Goal: Task Accomplishment & Management: Manage account settings

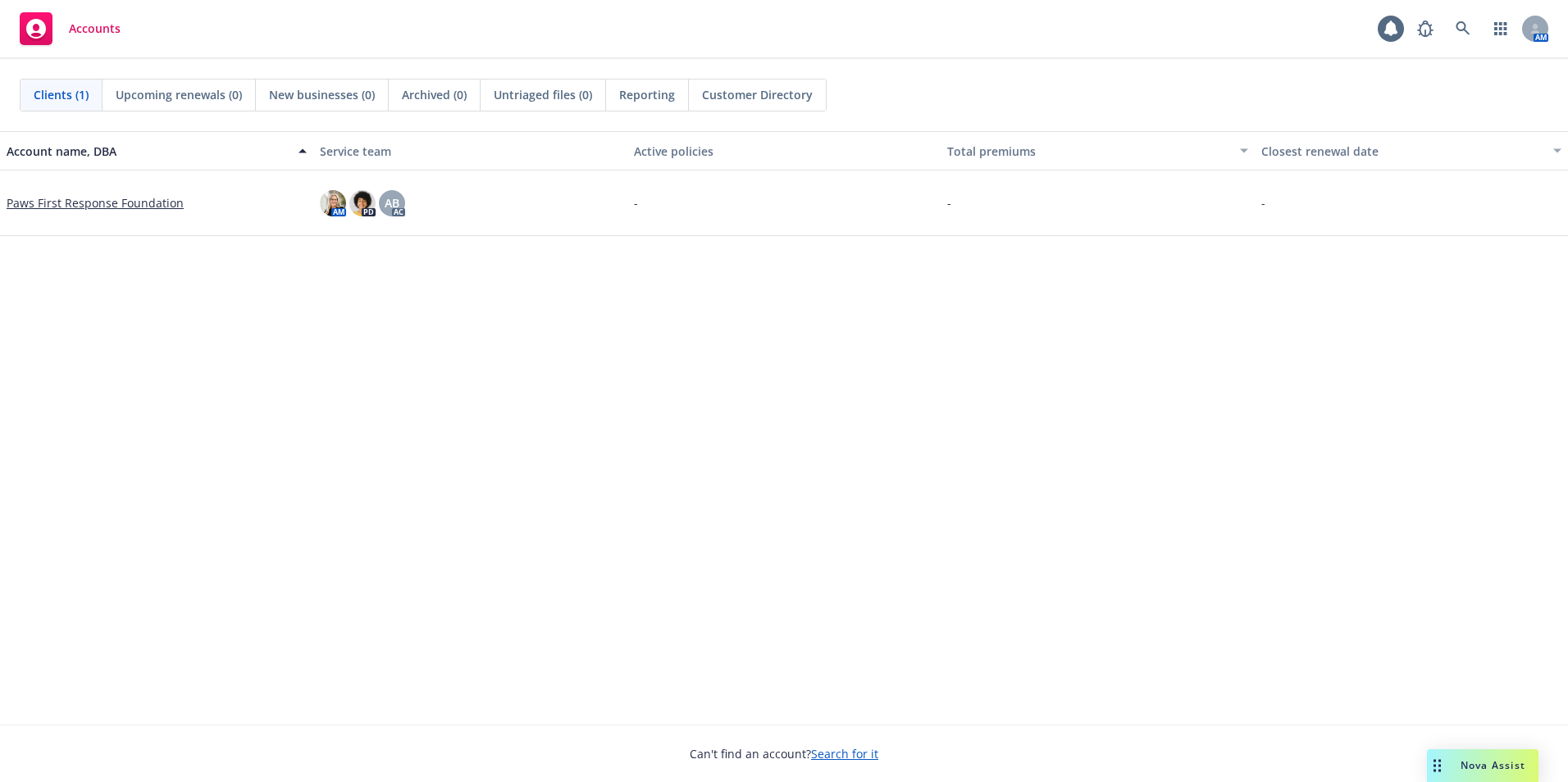
click at [81, 200] on link "Paws First Response Foundation" at bounding box center [95, 203] width 177 height 17
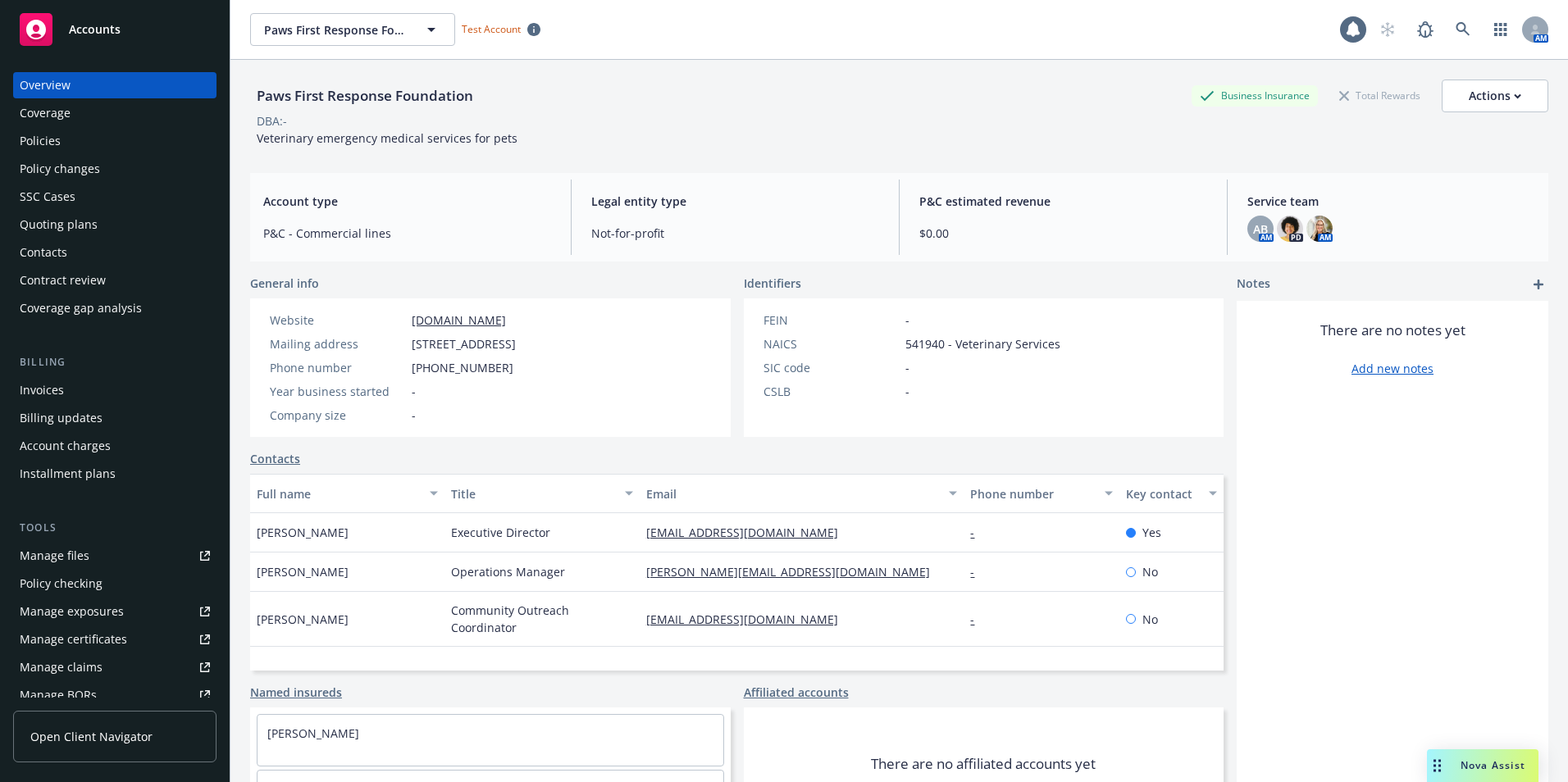
click at [88, 134] on div "Policies" at bounding box center [115, 141] width 190 height 26
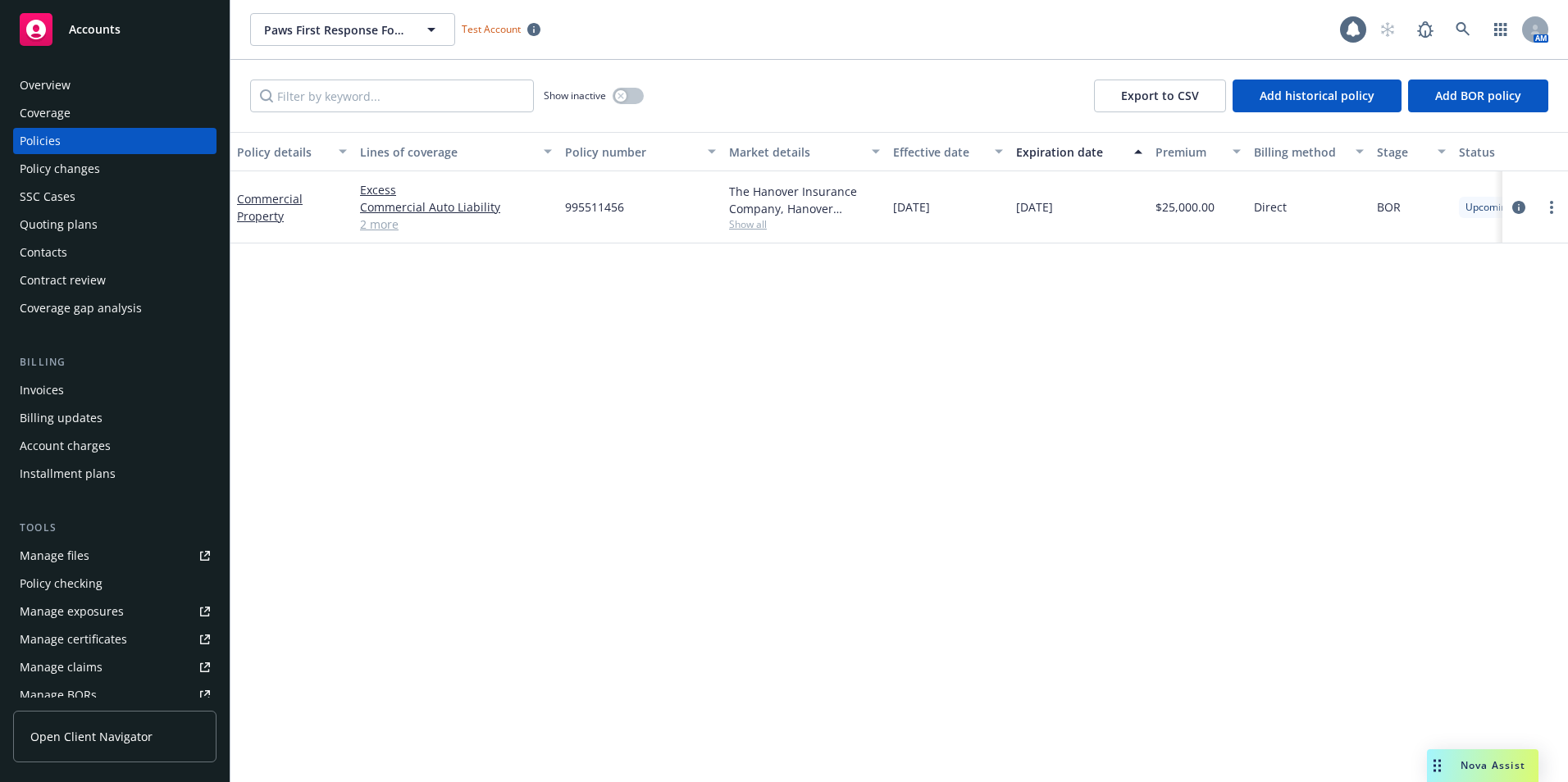
click at [49, 83] on div "Overview" at bounding box center [45, 85] width 51 height 26
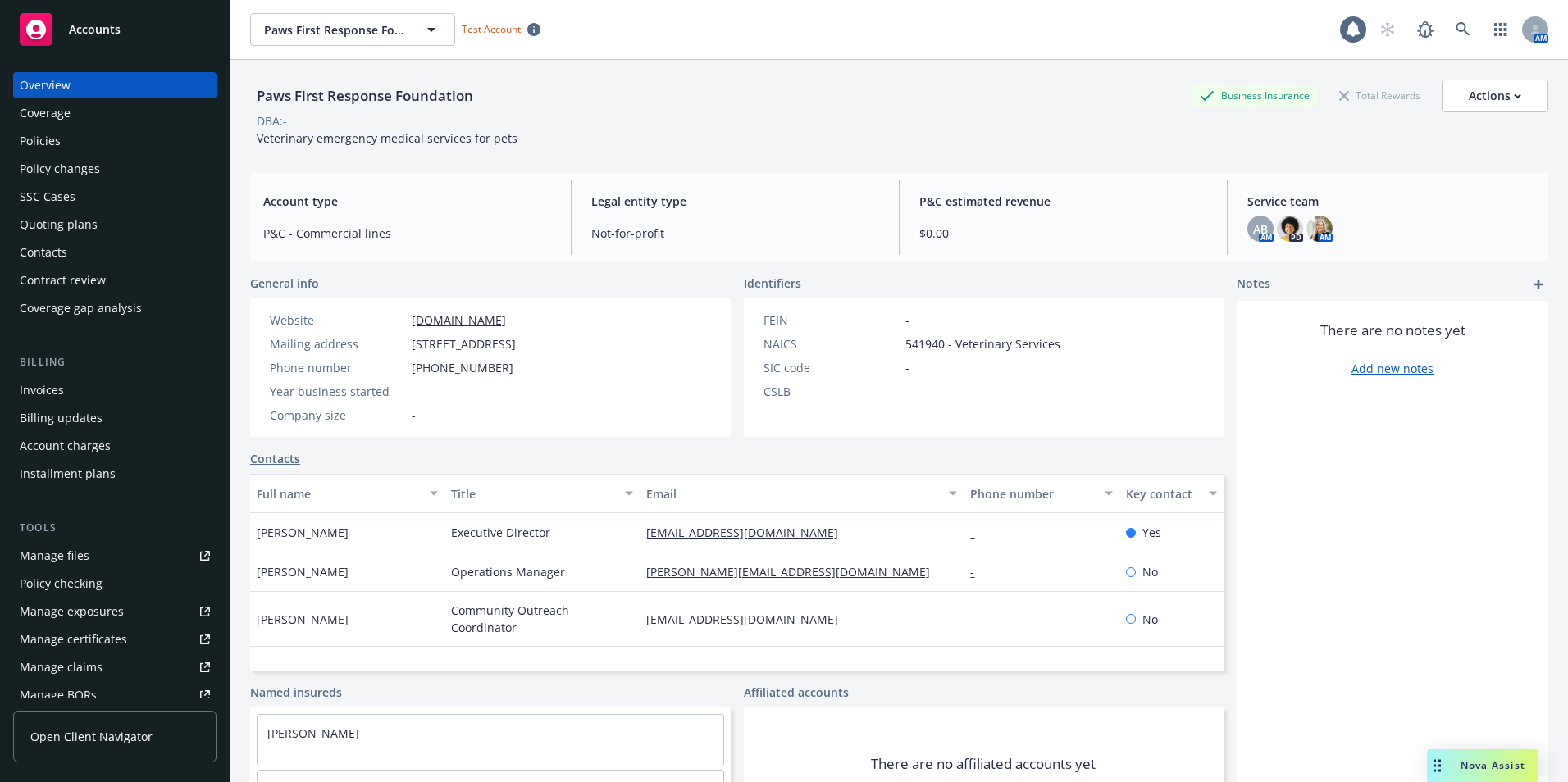
click at [933, 229] on span "$0.00" at bounding box center [1062, 233] width 288 height 17
click at [1471, 97] on div "Actions" at bounding box center [1495, 96] width 53 height 31
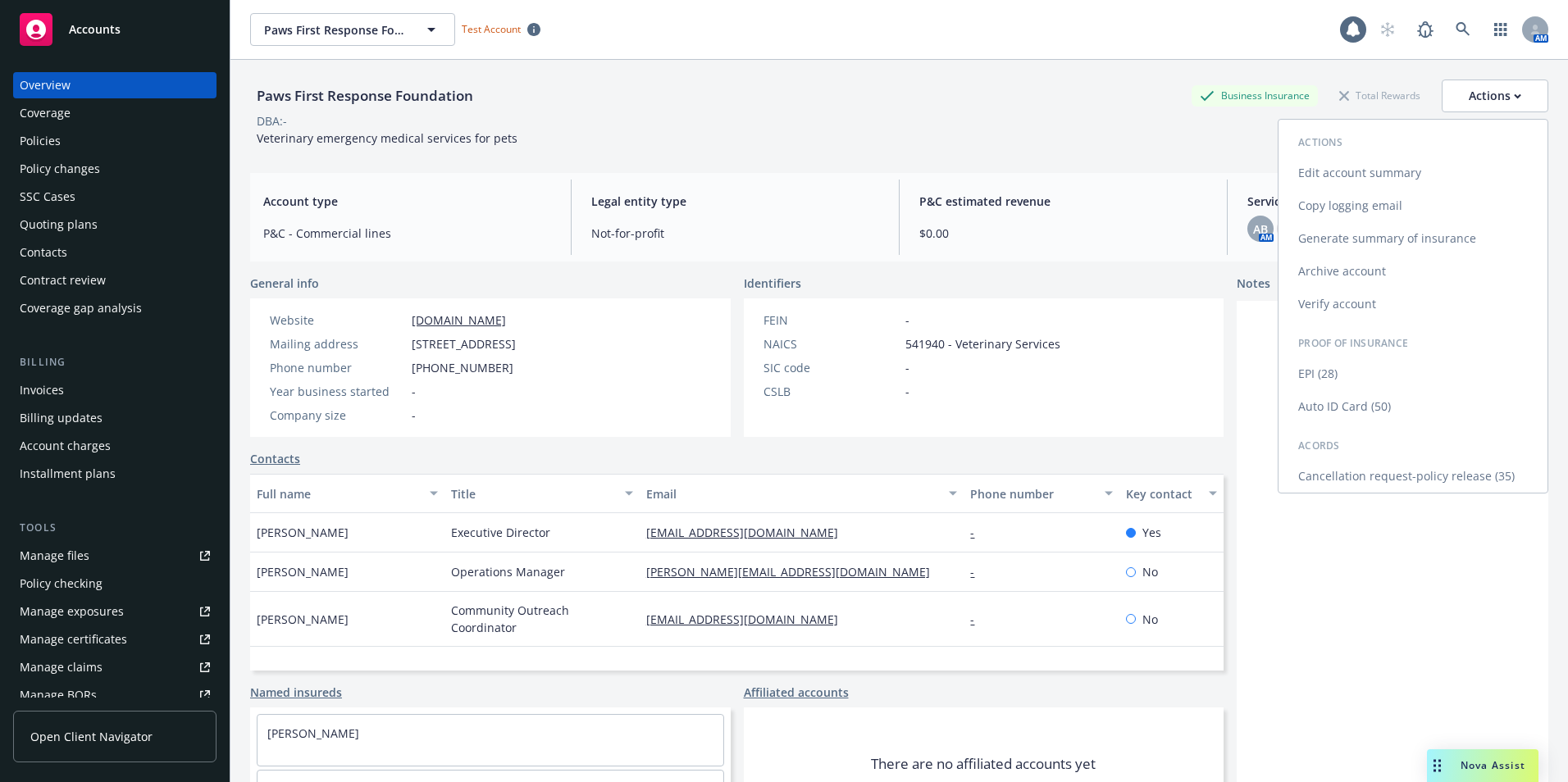
click at [1370, 238] on link "Generate summary of insurance" at bounding box center [1412, 238] width 269 height 33
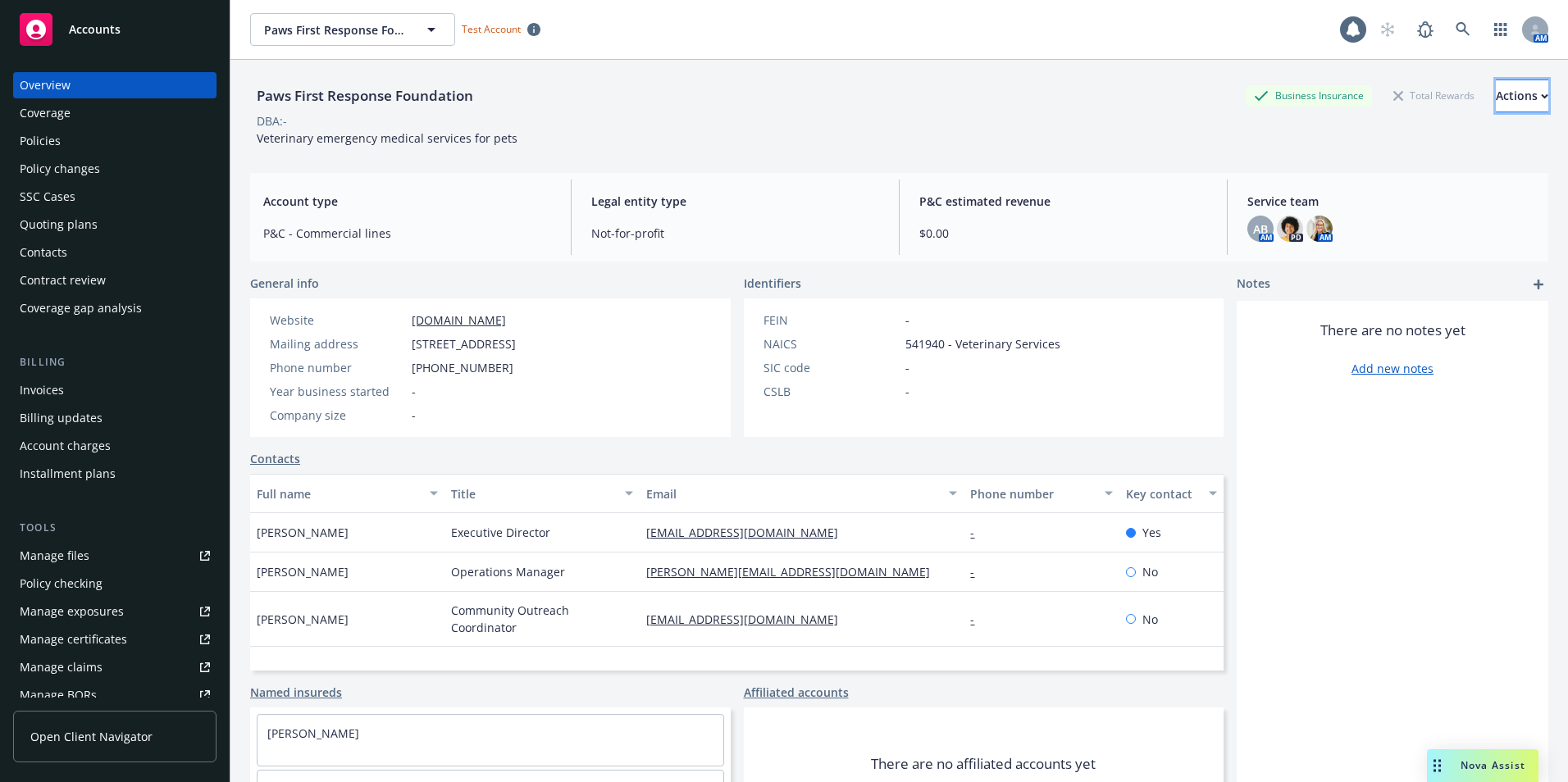
click at [1495, 91] on div "Actions" at bounding box center [1521, 96] width 53 height 31
click at [1386, 169] on link "Edit account summary" at bounding box center [1412, 173] width 269 height 33
select select "US"
select select "Not-for-profit"
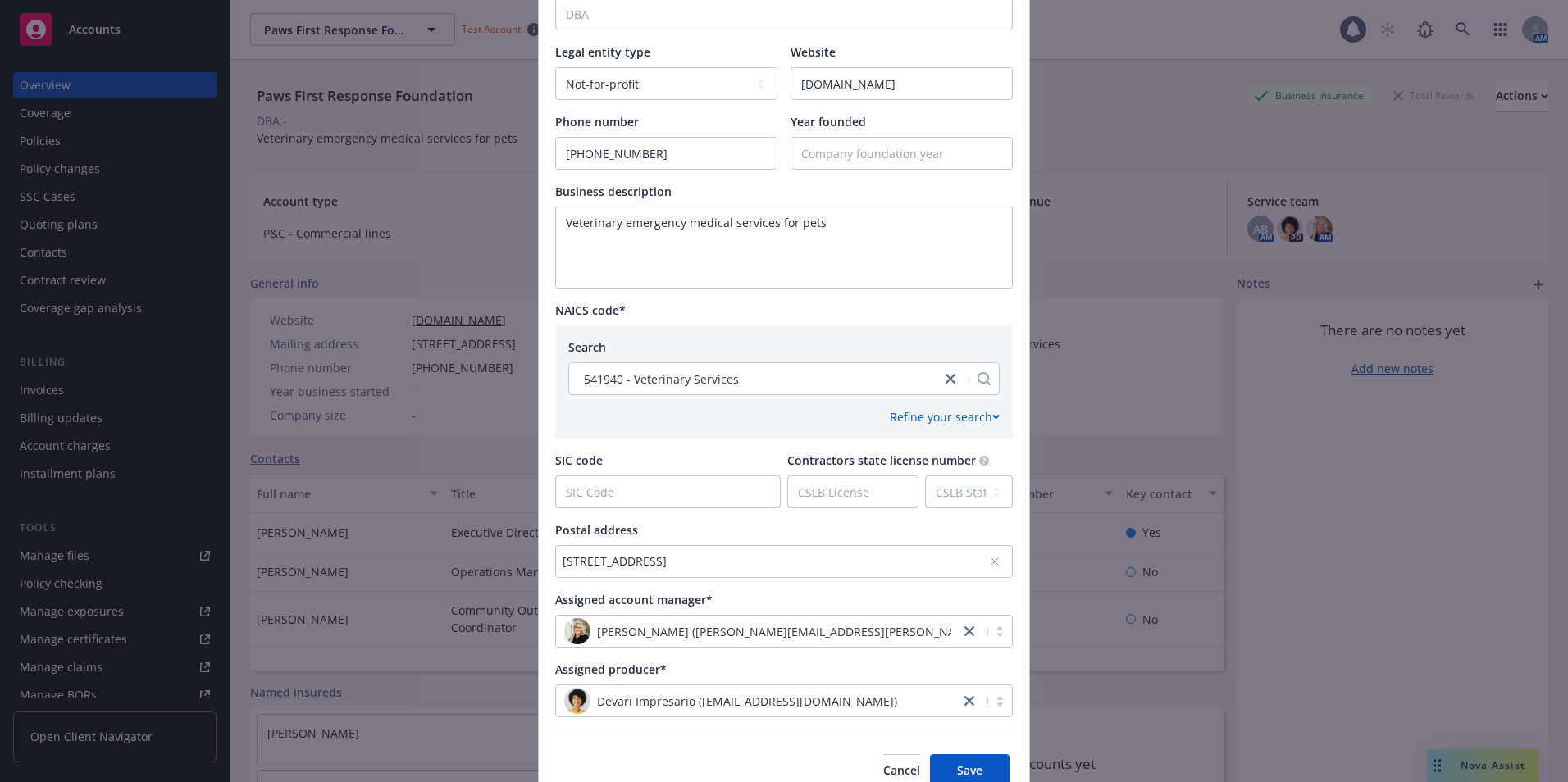
scroll to position [487, 0]
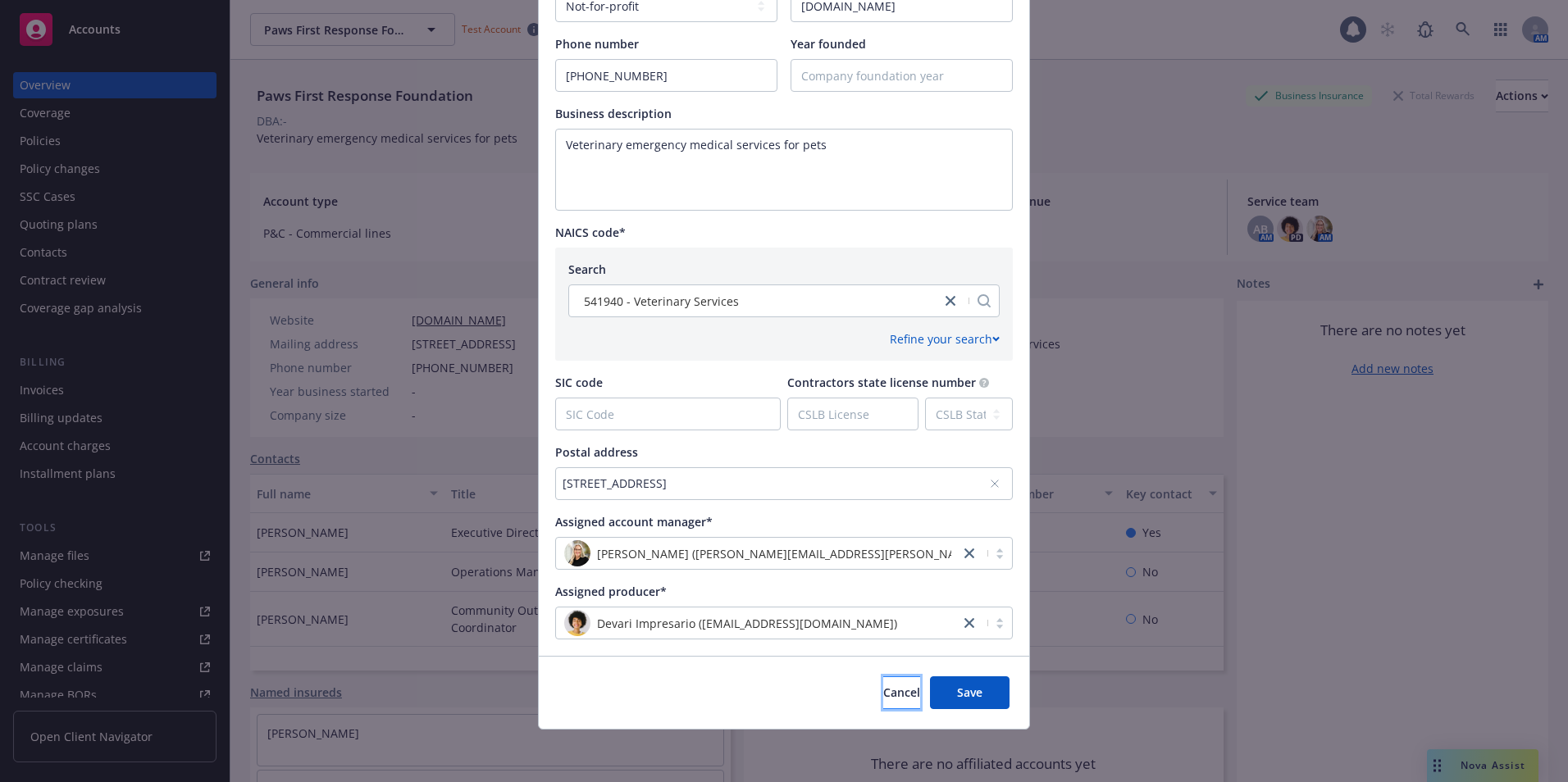
click at [890, 705] on button "Cancel" at bounding box center [902, 693] width 37 height 33
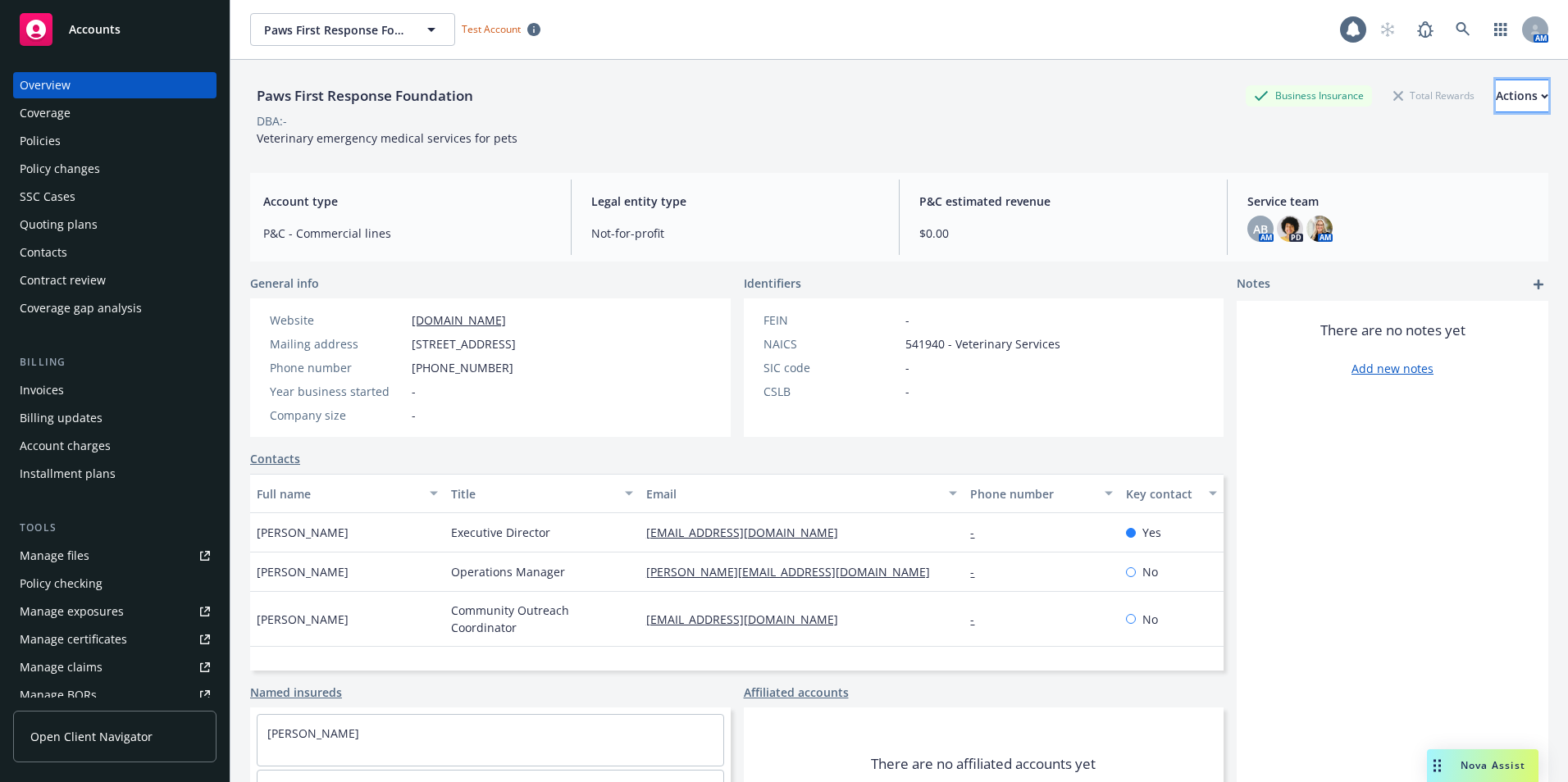
click at [1495, 100] on div "Actions" at bounding box center [1521, 96] width 53 height 31
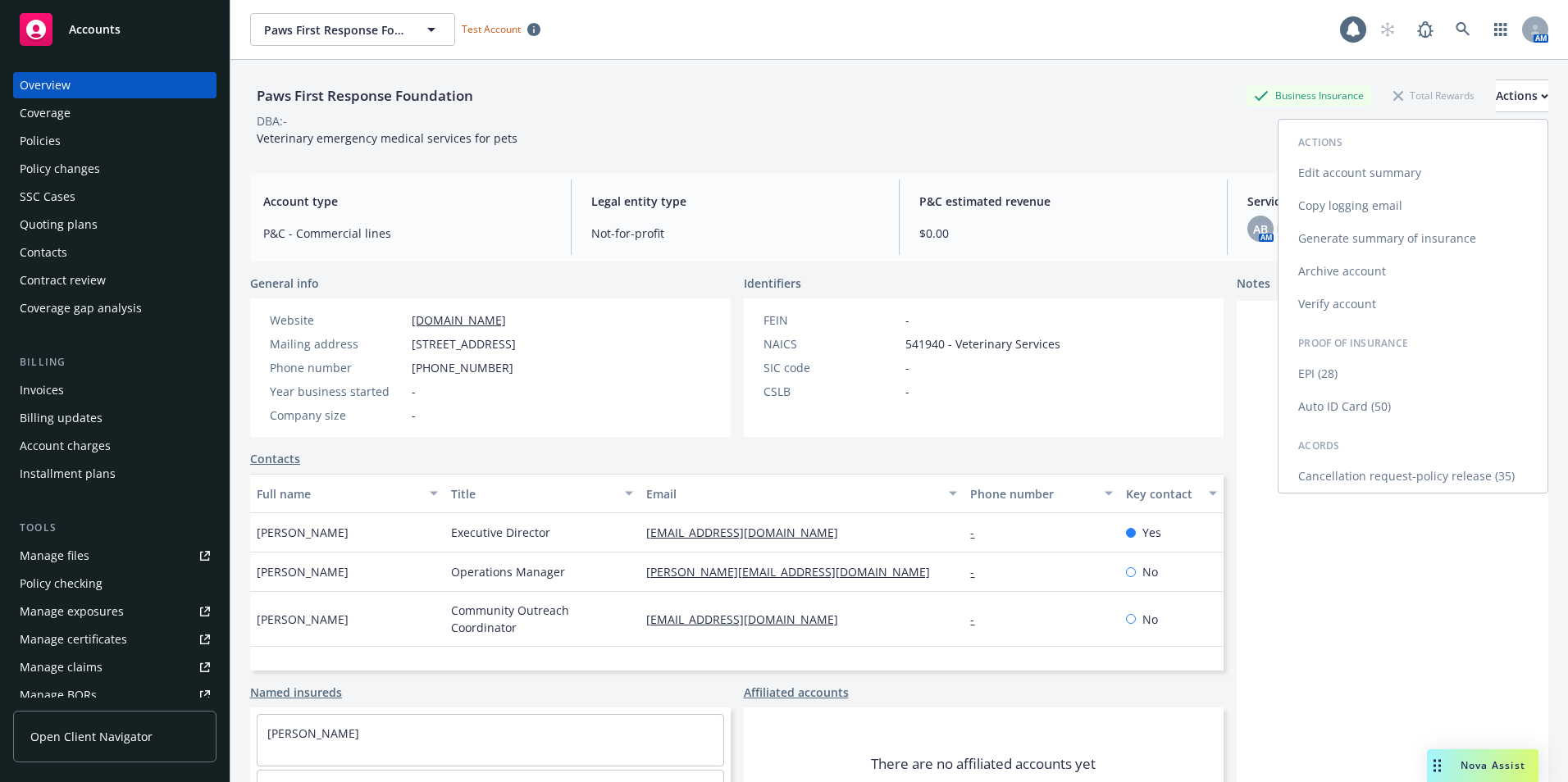
click at [1354, 175] on link "Edit account summary" at bounding box center [1412, 173] width 269 height 33
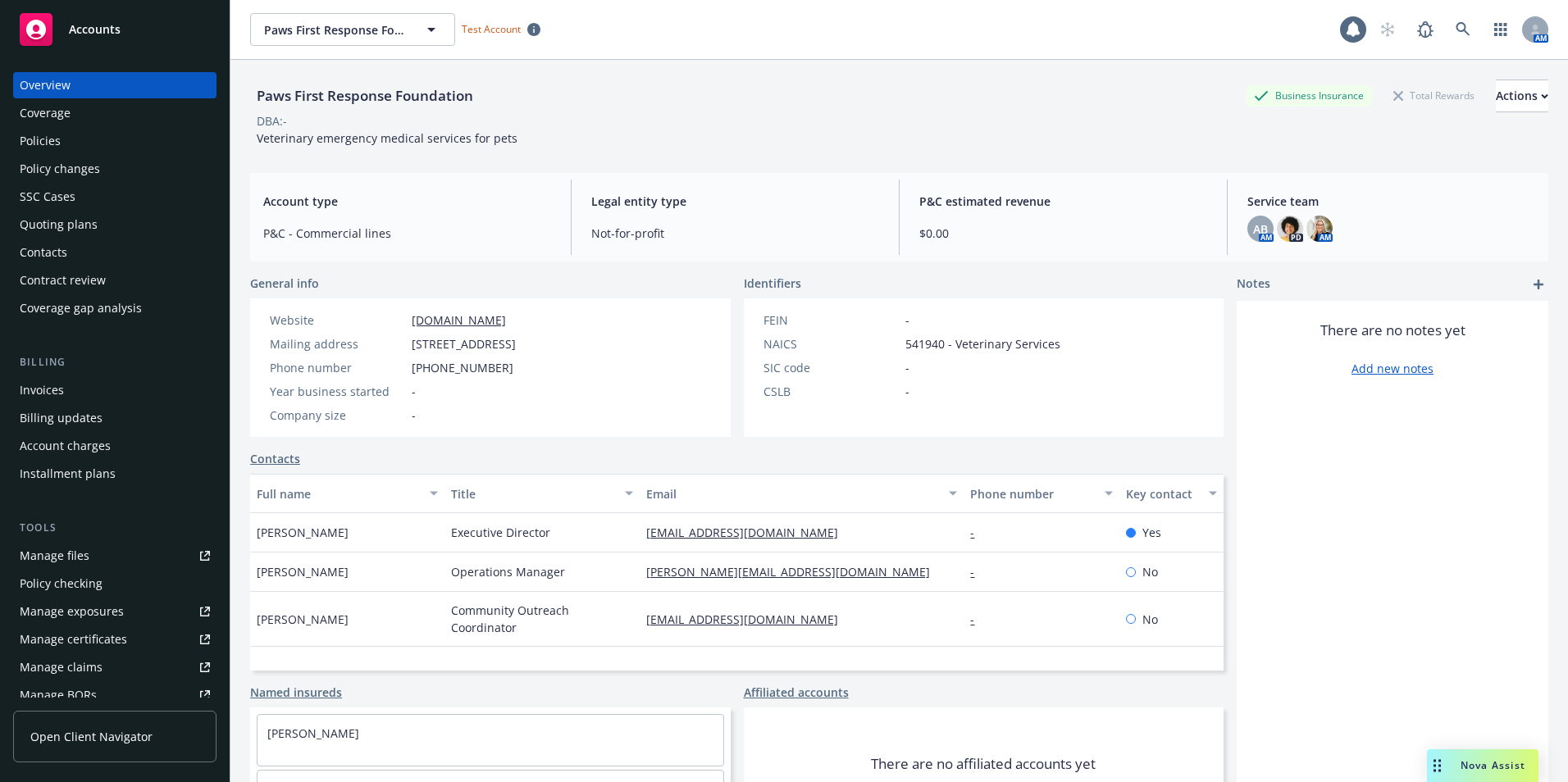
select select "US"
select select "Not-for-profit"
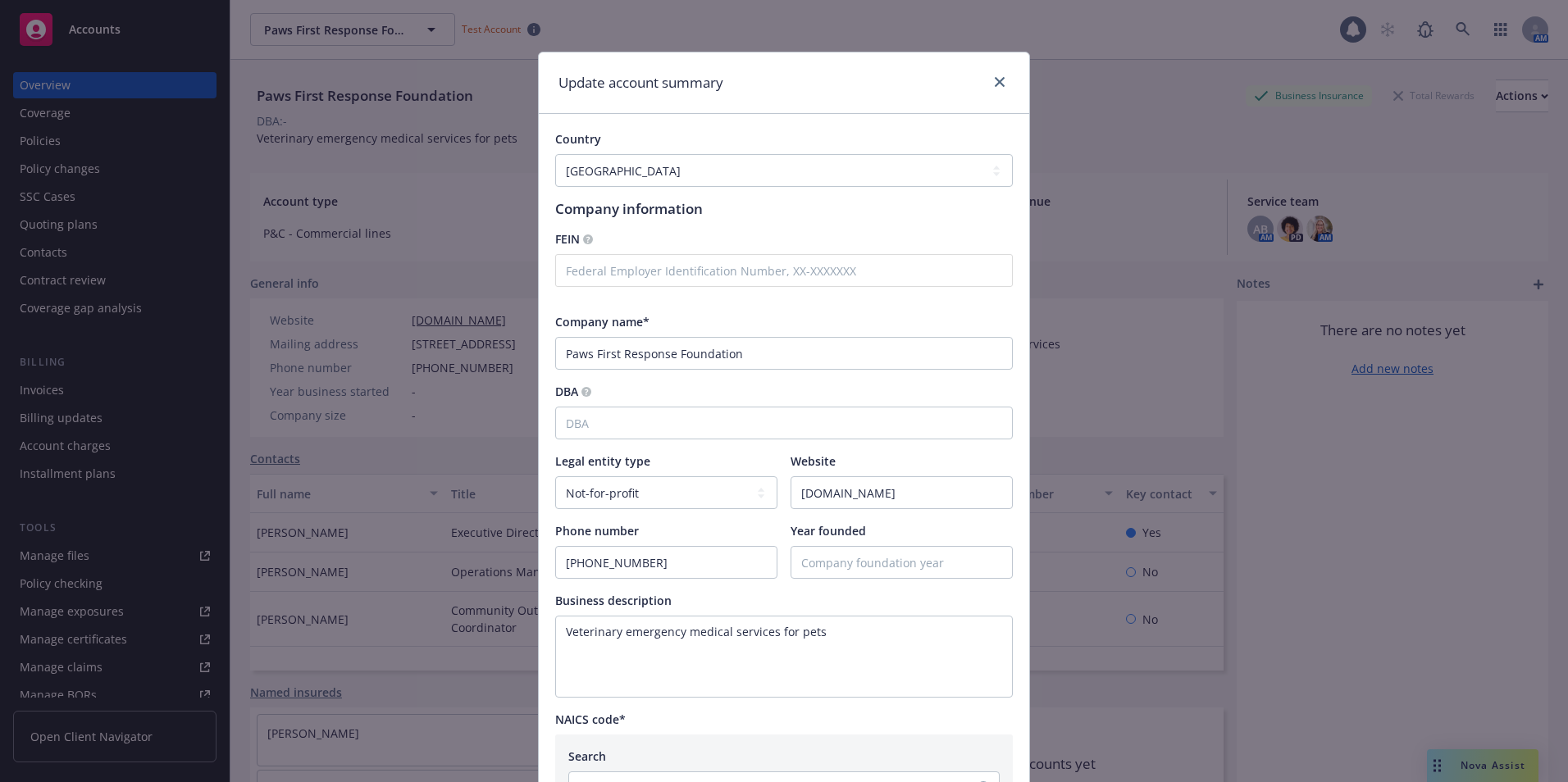
scroll to position [0, 0]
click at [990, 86] on link "close" at bounding box center [999, 82] width 20 height 20
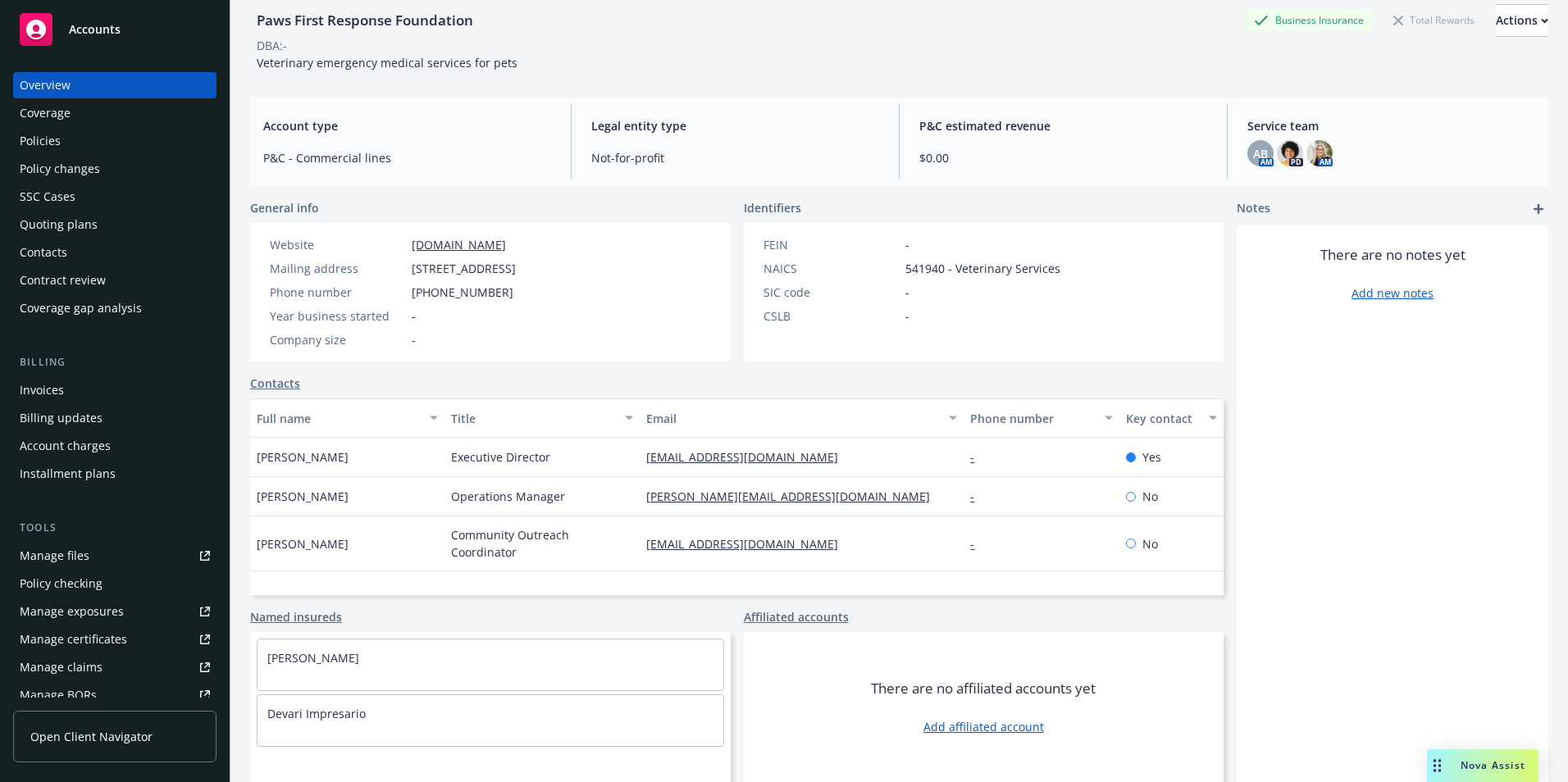
scroll to position [92, 0]
click at [303, 612] on link "Named insureds" at bounding box center [296, 617] width 92 height 17
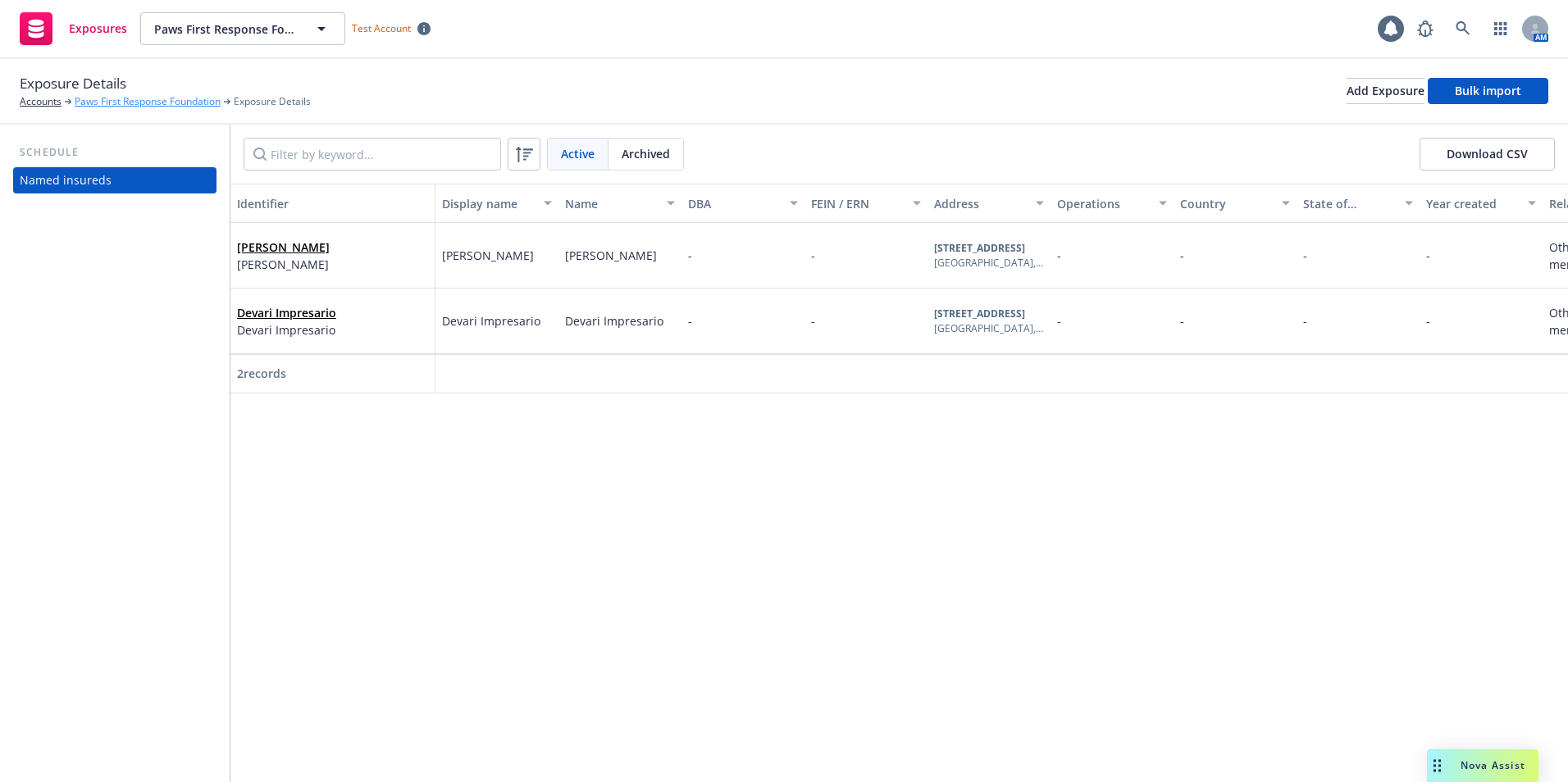
click at [141, 101] on link "Paws First Response Foundation" at bounding box center [147, 101] width 146 height 15
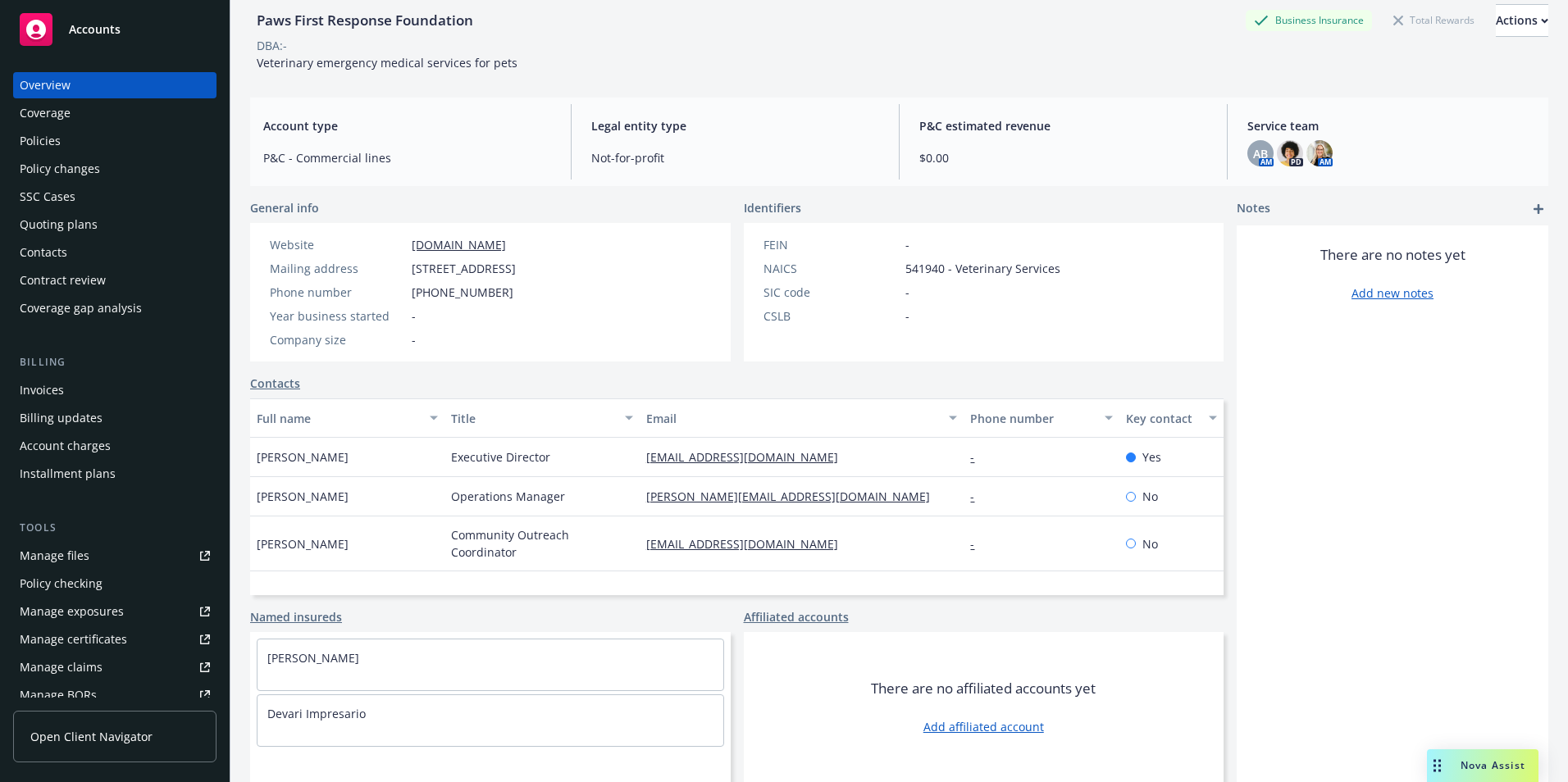
scroll to position [92, 0]
click at [76, 247] on div "Contacts" at bounding box center [115, 252] width 190 height 26
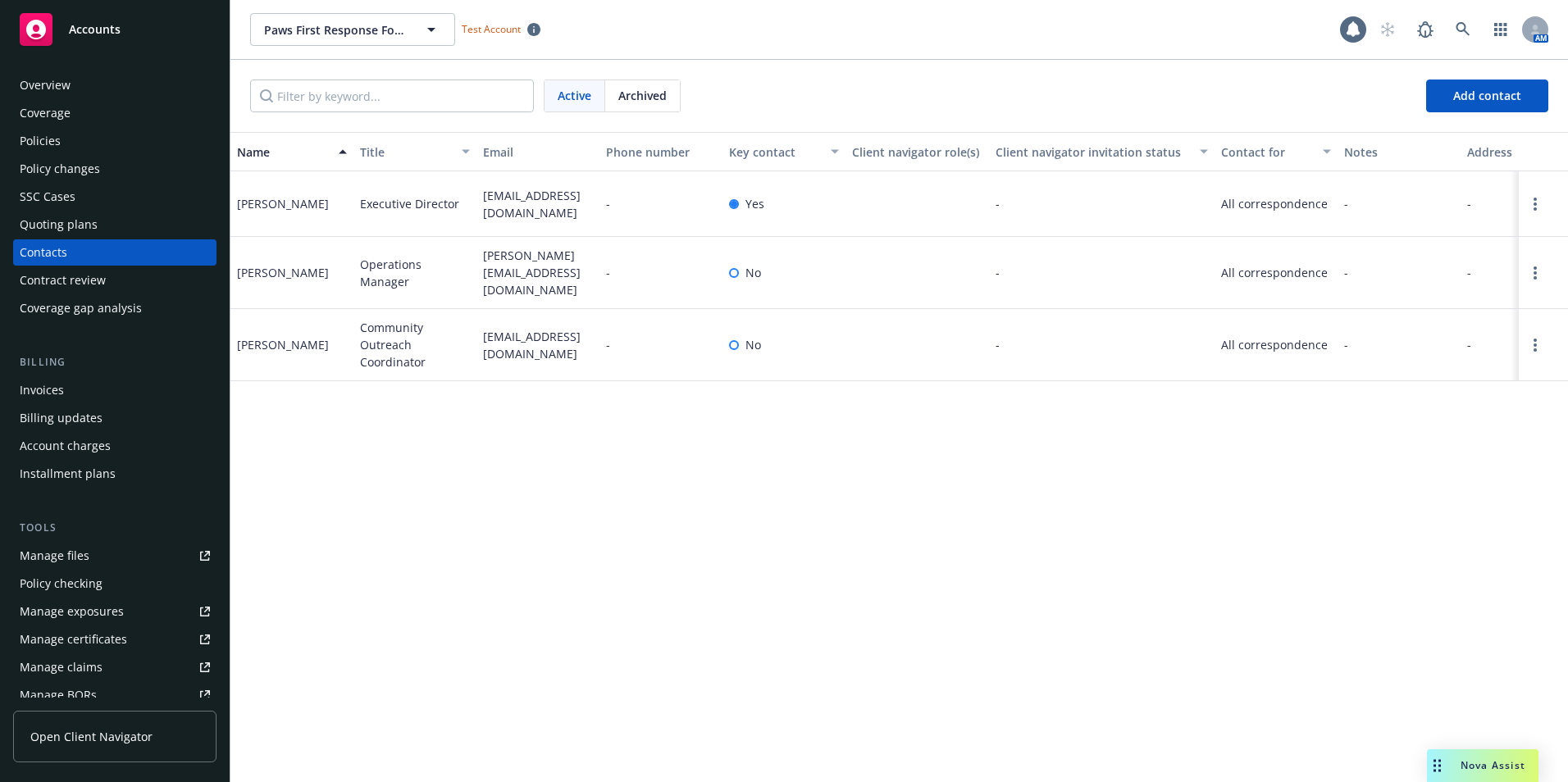
click at [71, 79] on div "Overview" at bounding box center [115, 85] width 190 height 26
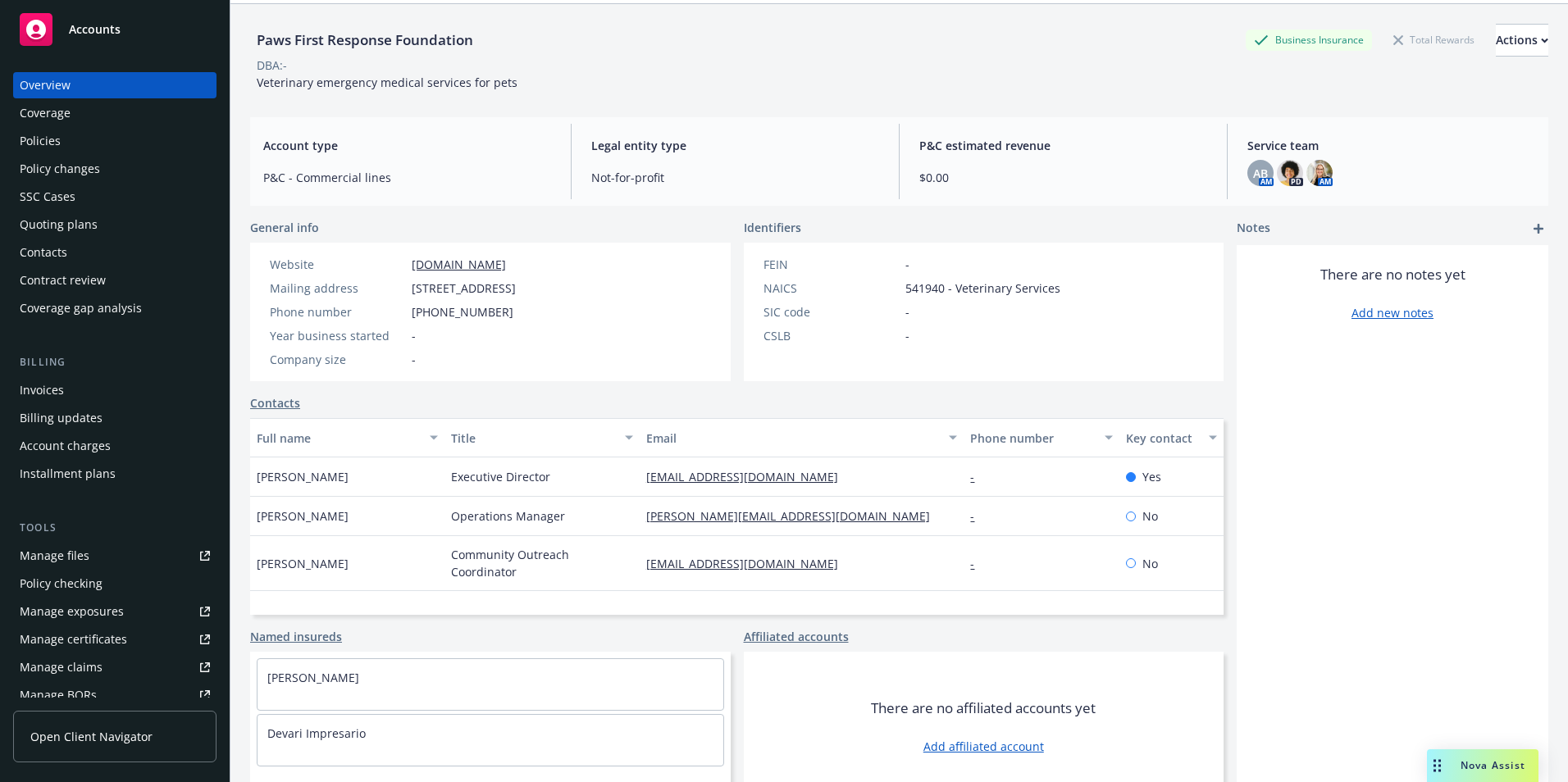
scroll to position [92, 0]
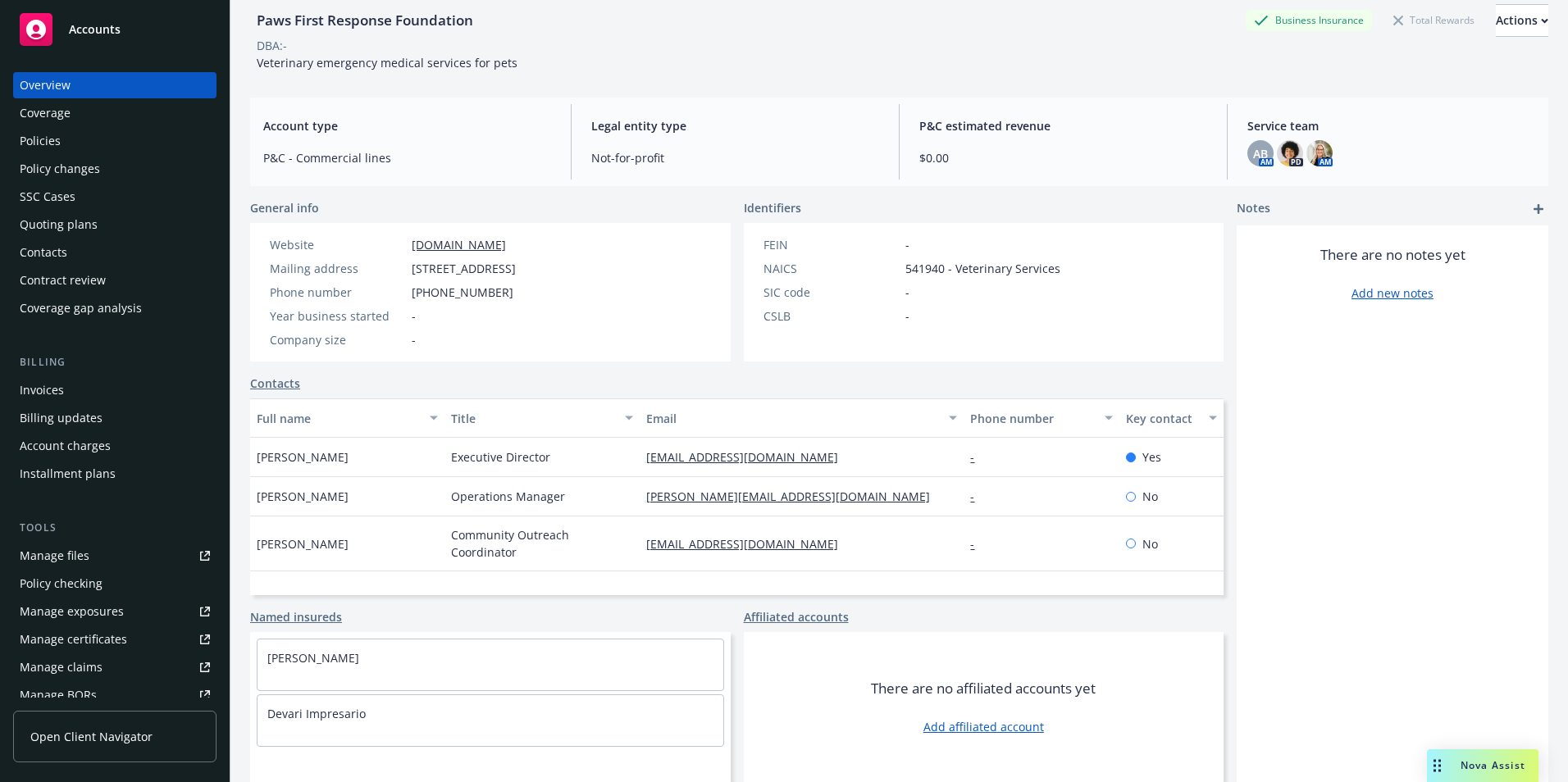
click at [291, 614] on link "Named insureds" at bounding box center [296, 617] width 92 height 17
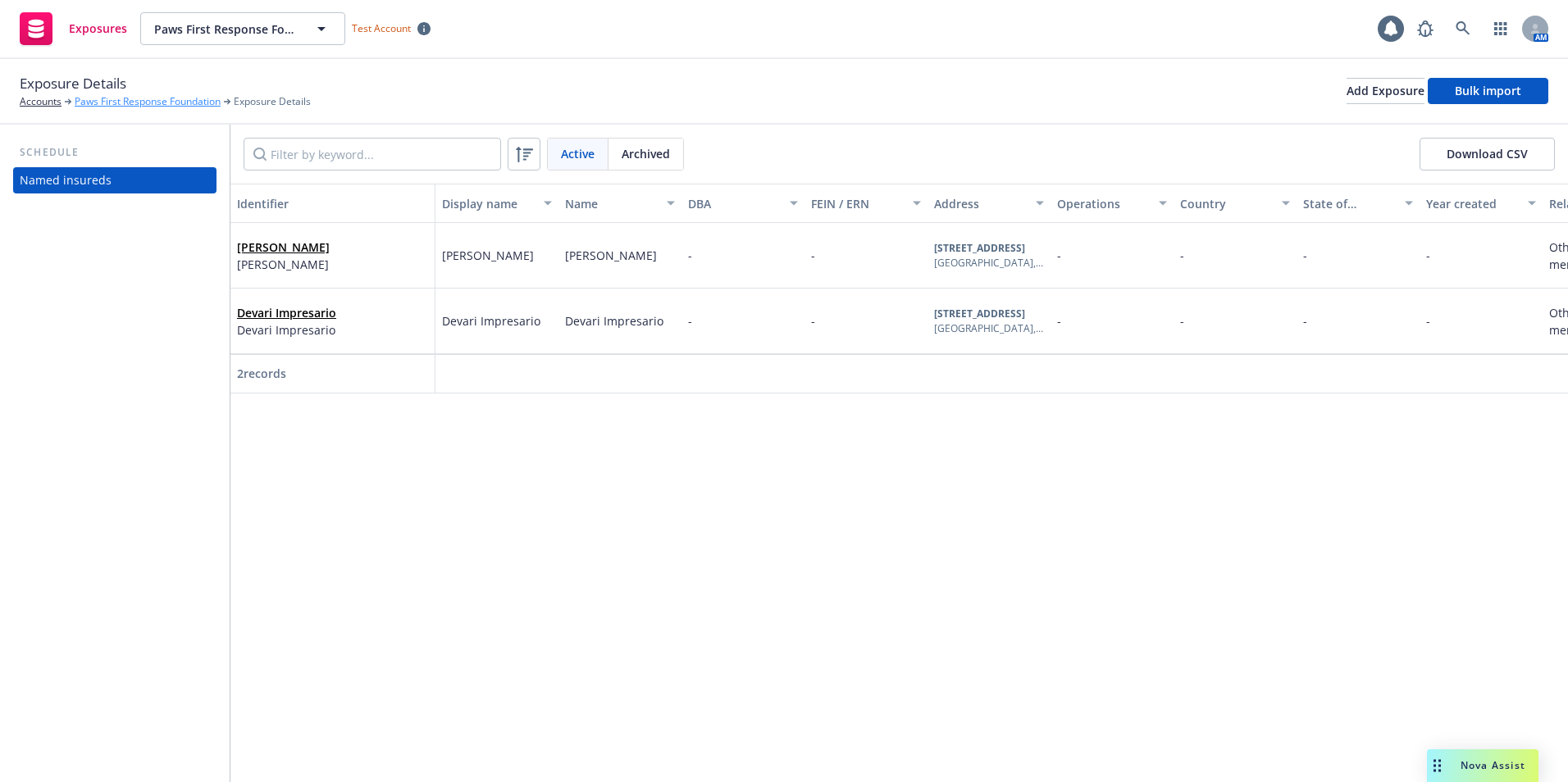
click at [127, 103] on link "Paws First Response Foundation" at bounding box center [147, 101] width 146 height 15
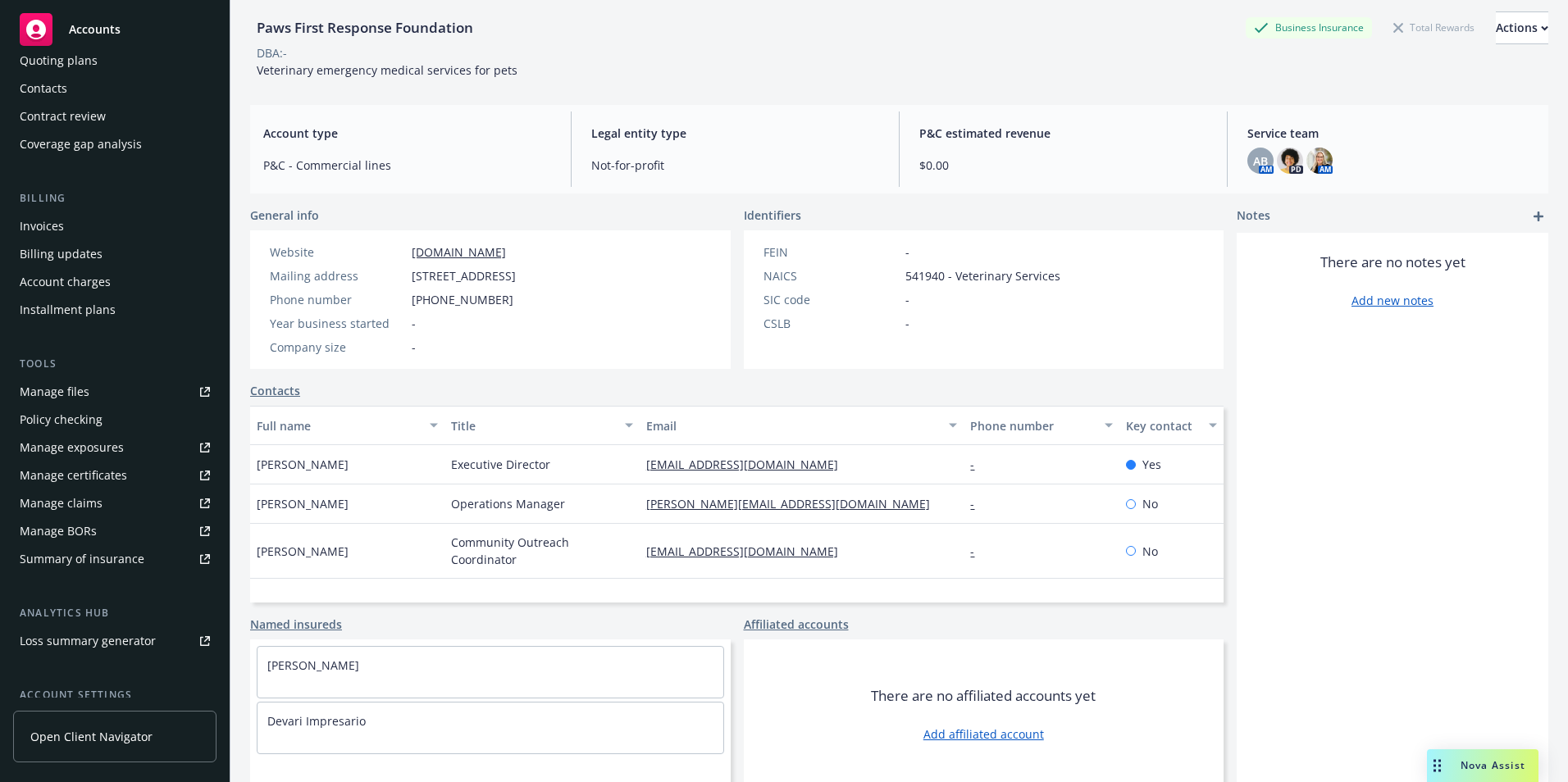
scroll to position [92, 0]
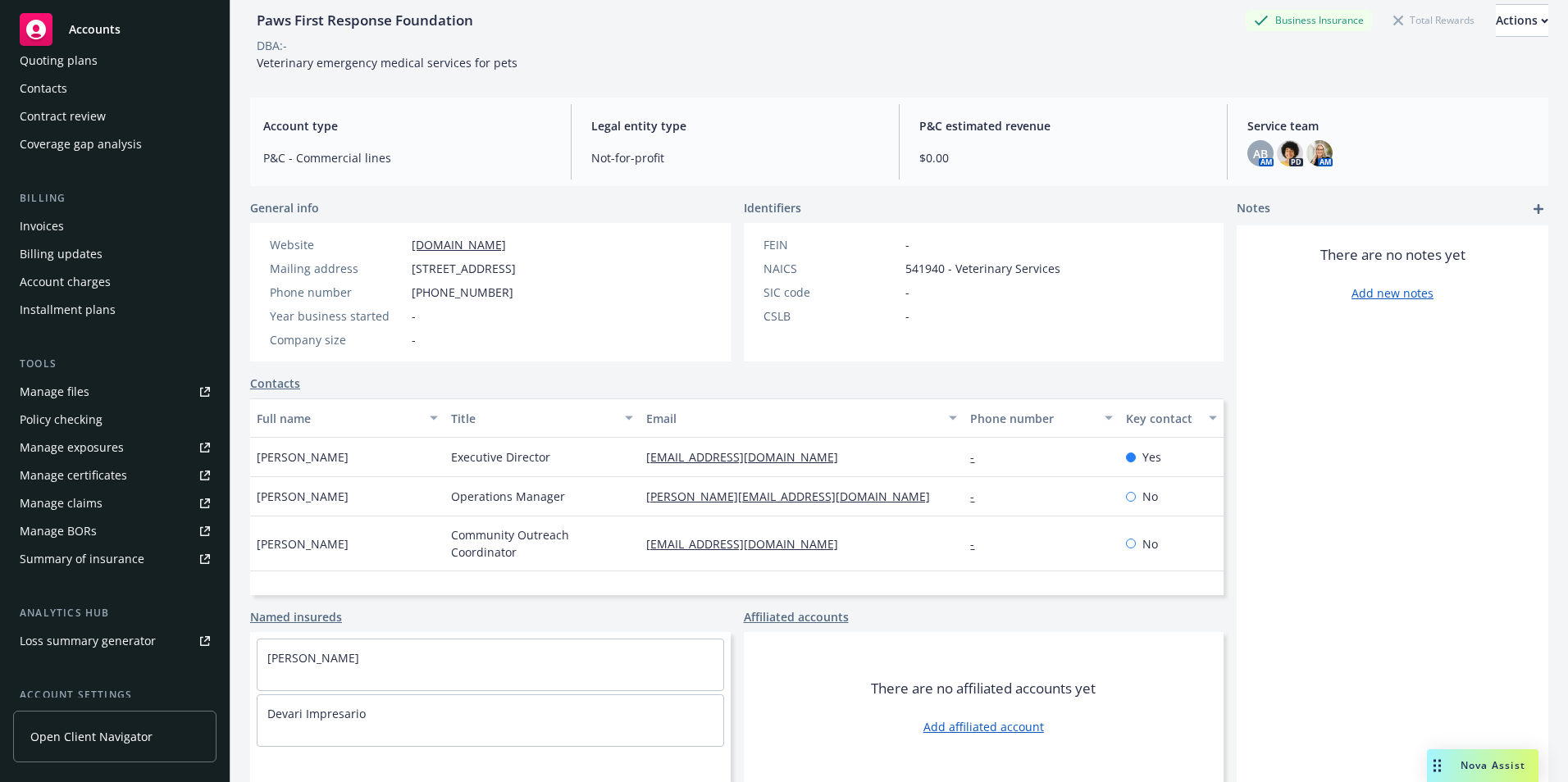
click at [938, 725] on link "Add affiliated account" at bounding box center [983, 727] width 120 height 17
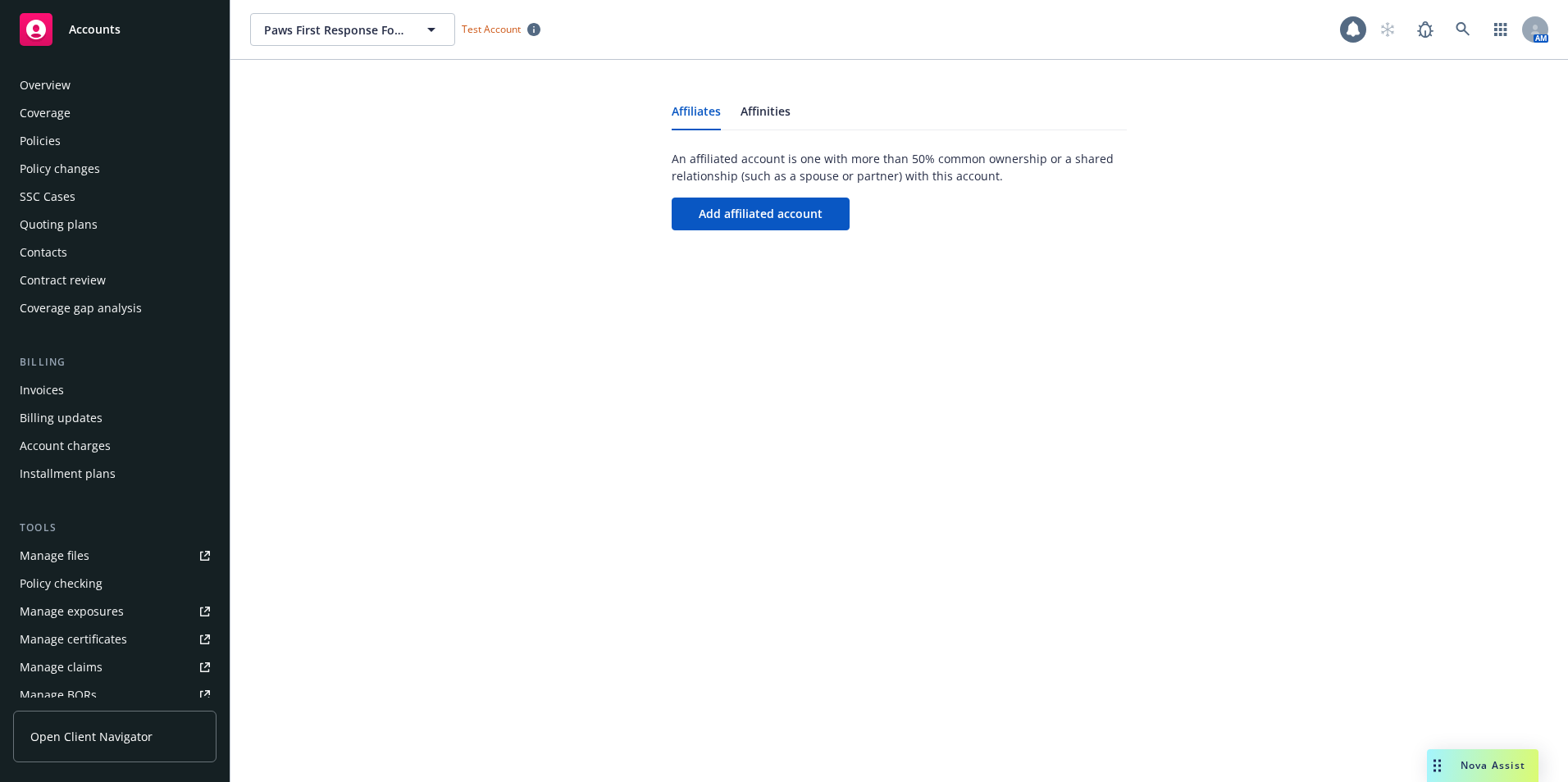
scroll to position [314, 0]
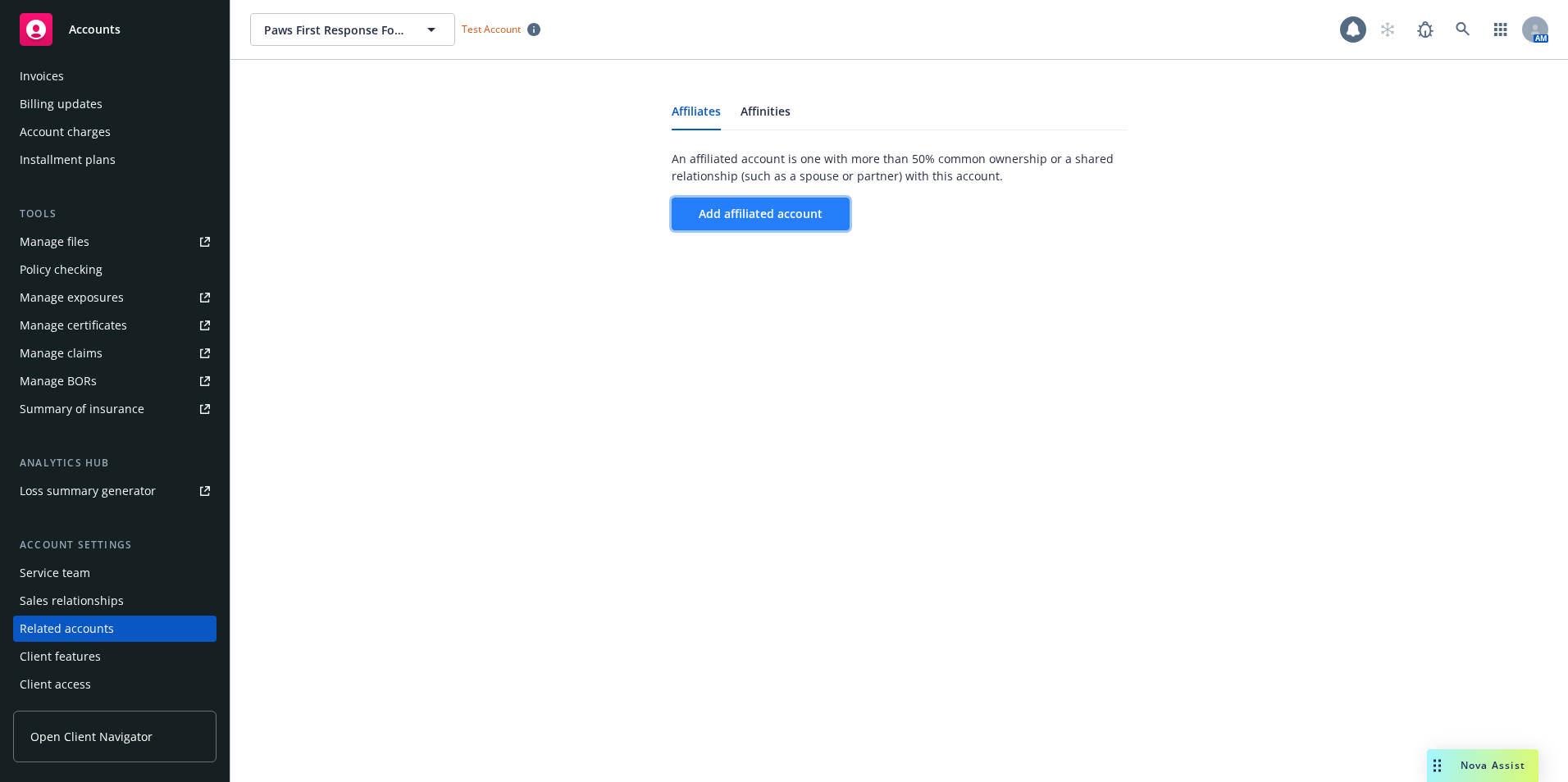
click at [746, 207] on span "Add affiliated account" at bounding box center [760, 213] width 124 height 16
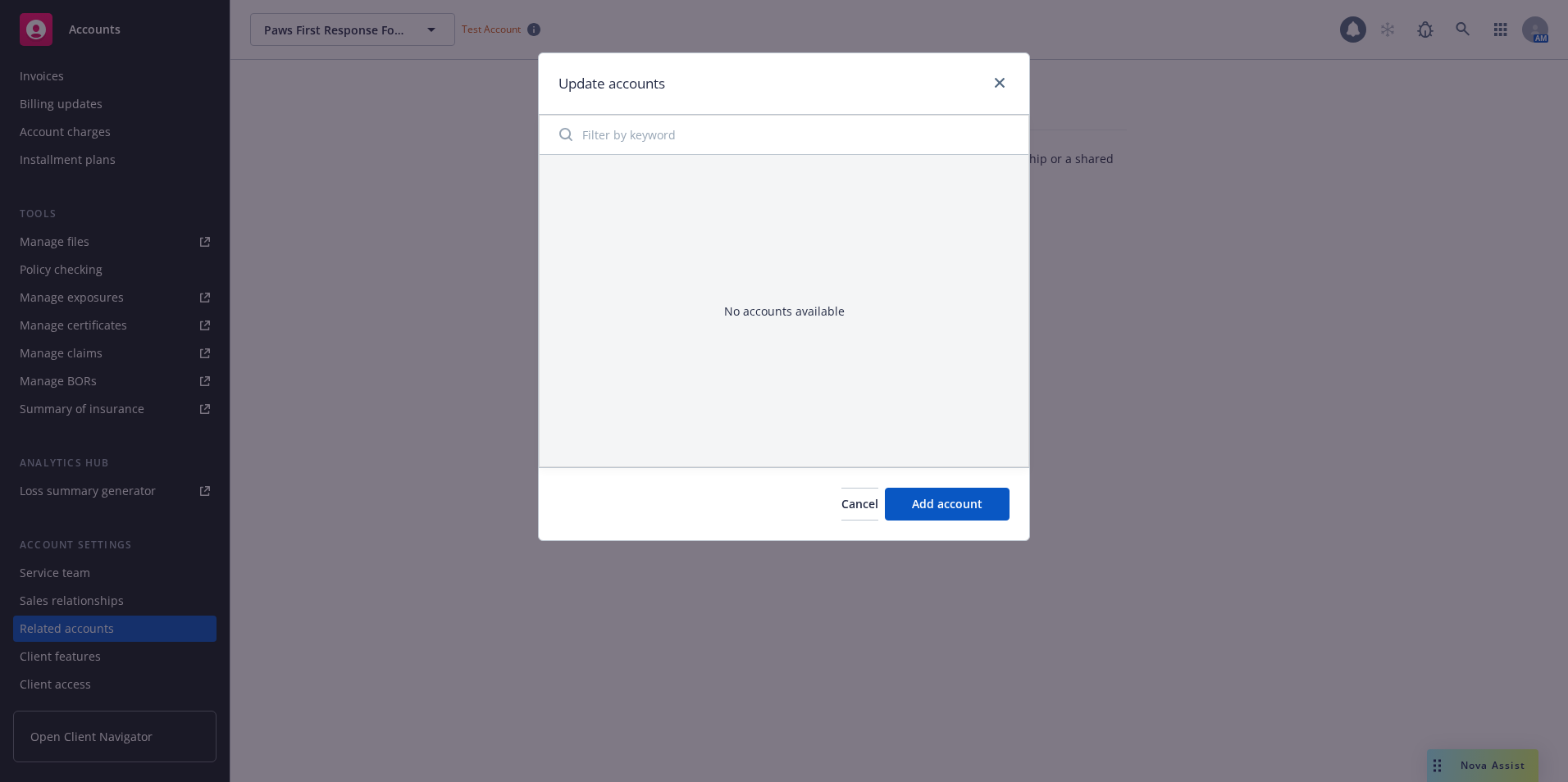
click at [617, 129] on input "Filter by keyword" at bounding box center [784, 135] width 469 height 33
click at [599, 147] on input "p" at bounding box center [784, 135] width 469 height 33
type input "project [PERSON_NAME]"
click at [918, 507] on span "Add account" at bounding box center [947, 504] width 71 height 16
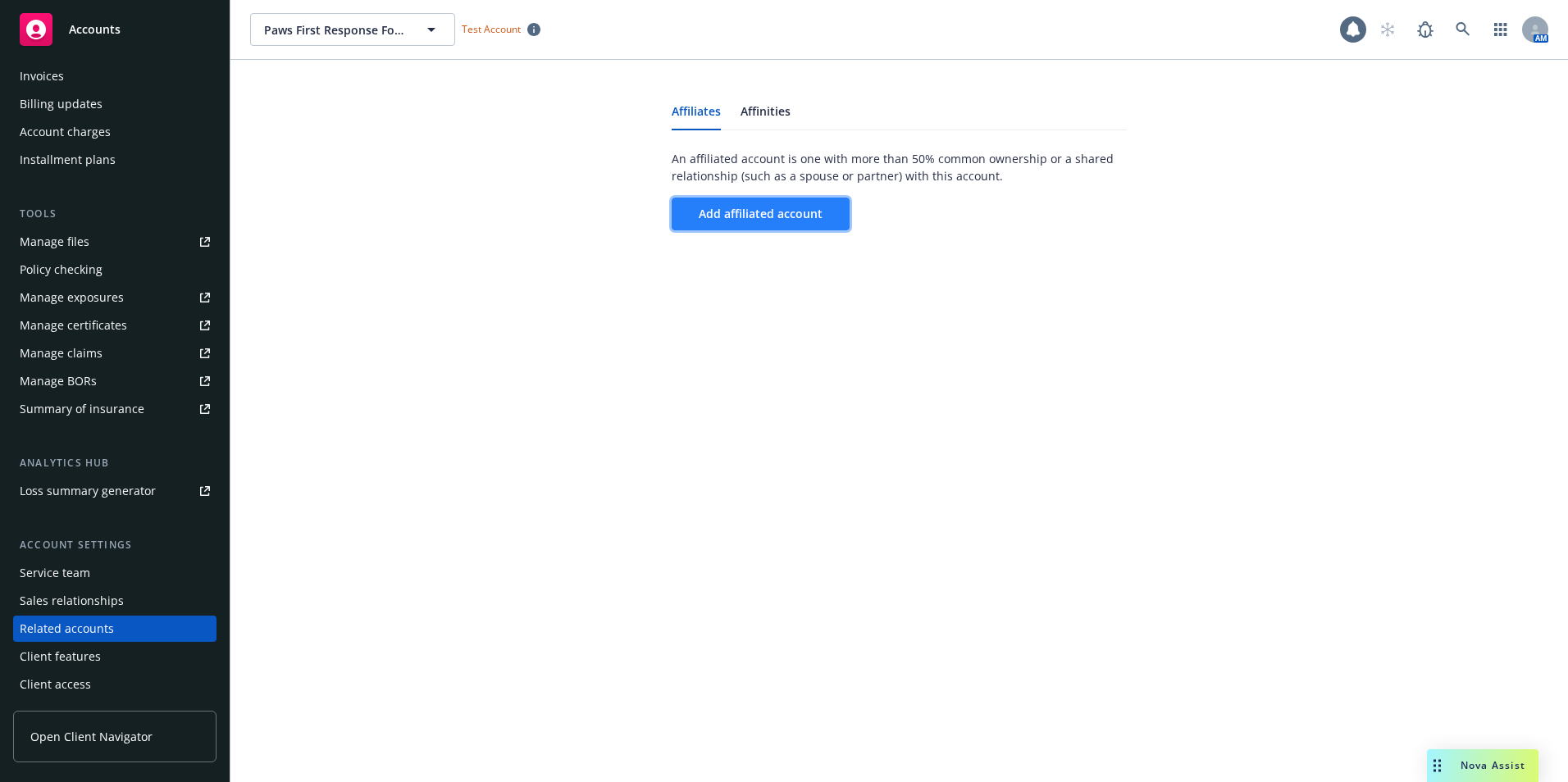
click at [756, 223] on button "Add affiliated account" at bounding box center [761, 214] width 178 height 33
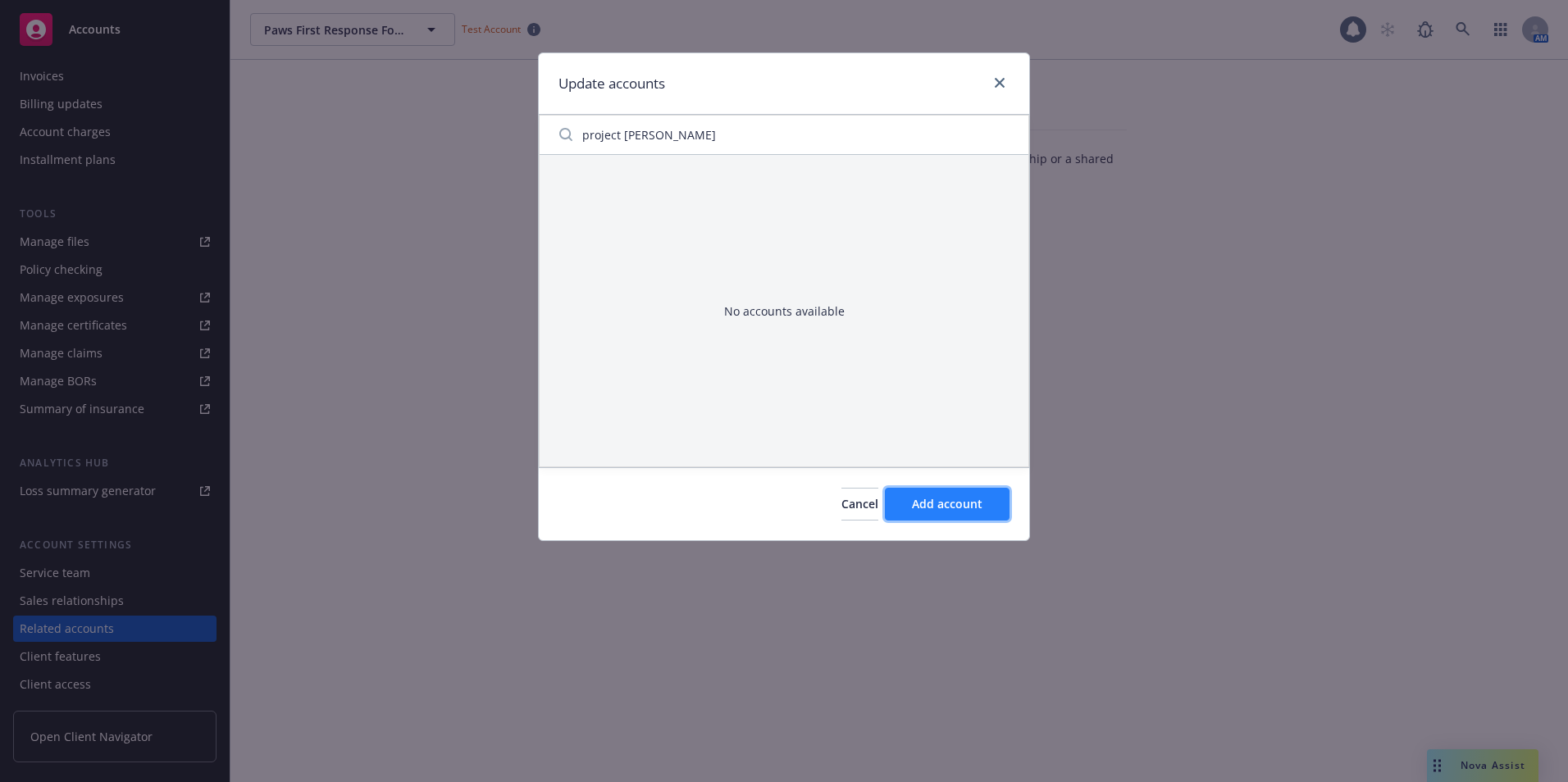
click at [949, 503] on span "Add account" at bounding box center [947, 504] width 71 height 16
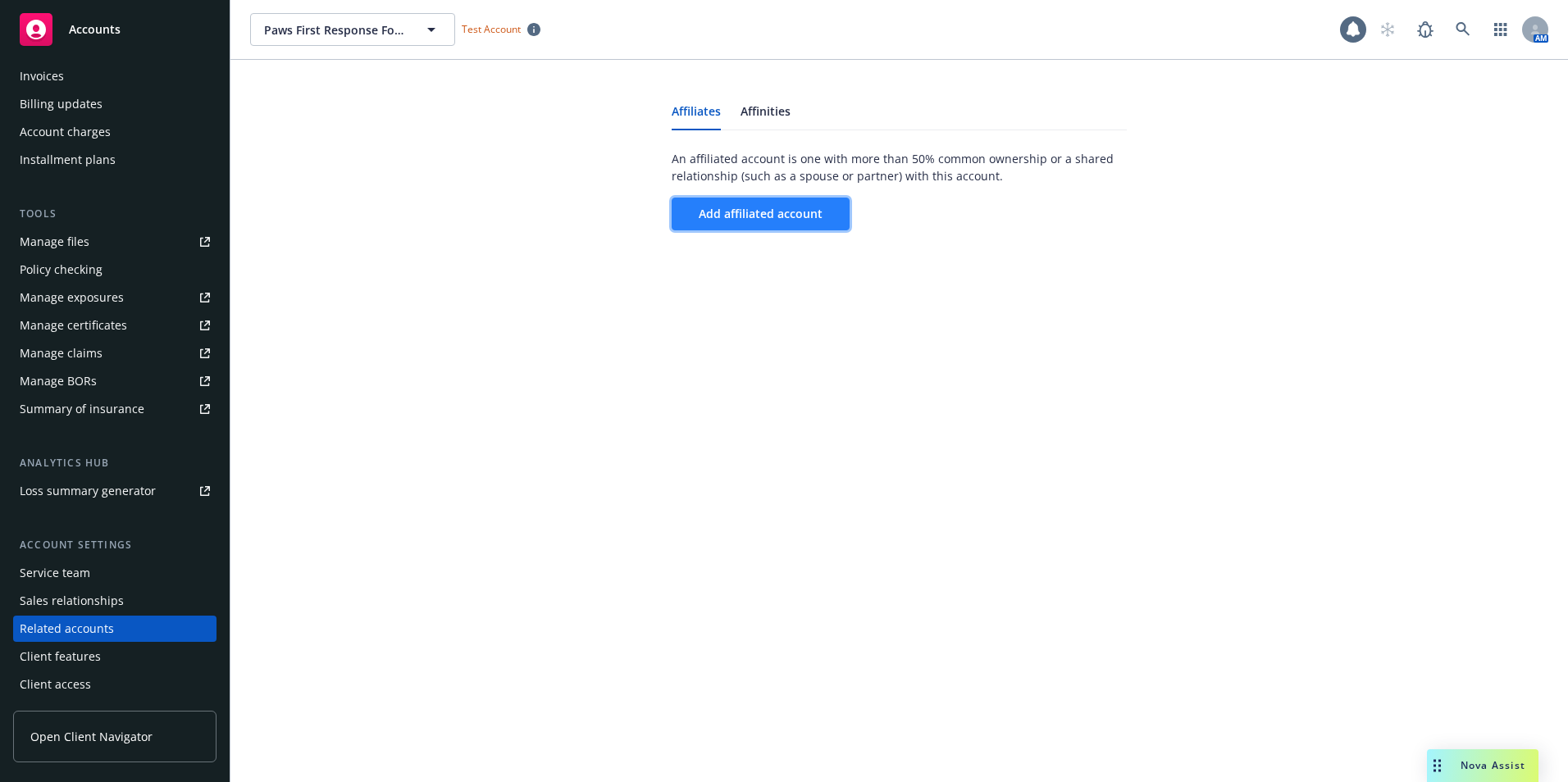
click at [754, 213] on span "Add affiliated account" at bounding box center [760, 213] width 124 height 16
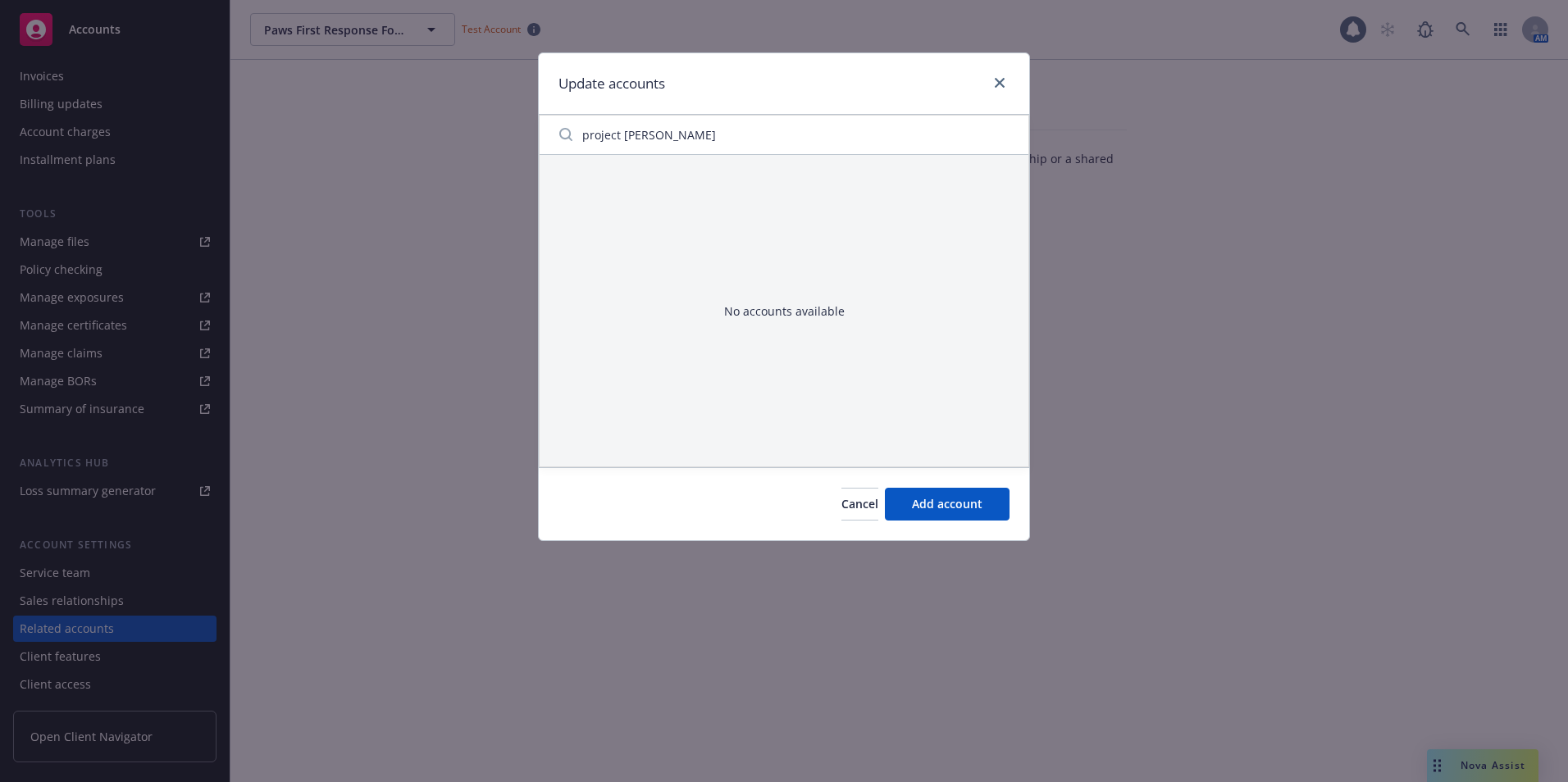
drag, startPoint x: 631, startPoint y: 125, endPoint x: 643, endPoint y: 134, distance: 15.0
click at [632, 130] on input "project [PERSON_NAME]" at bounding box center [784, 135] width 469 height 33
click at [1002, 135] on input "project [PERSON_NAME]" at bounding box center [784, 135] width 469 height 33
type input "Project"
click at [841, 498] on span "Cancel" at bounding box center [859, 504] width 37 height 16
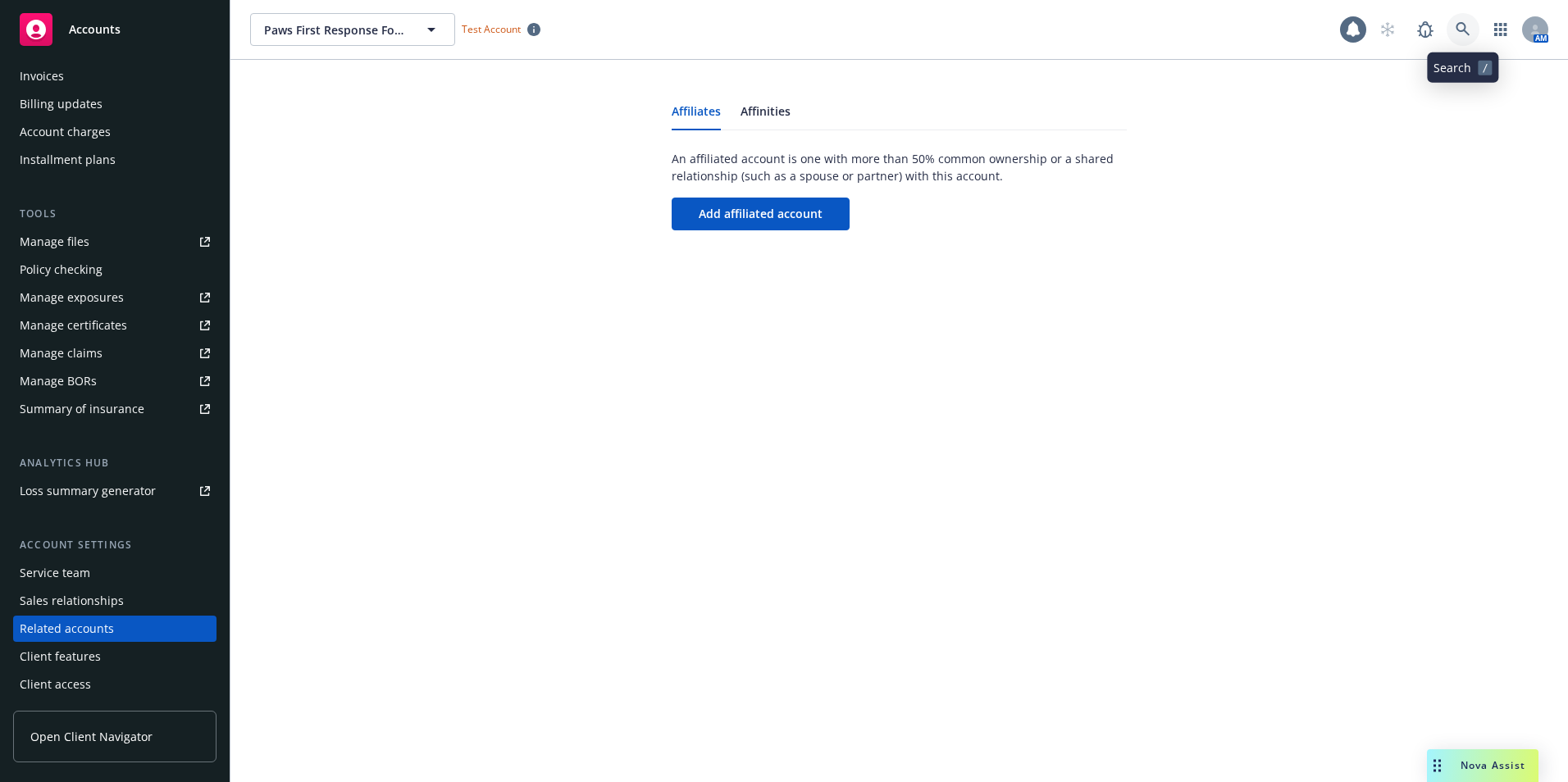
click at [1461, 22] on link at bounding box center [1463, 29] width 33 height 33
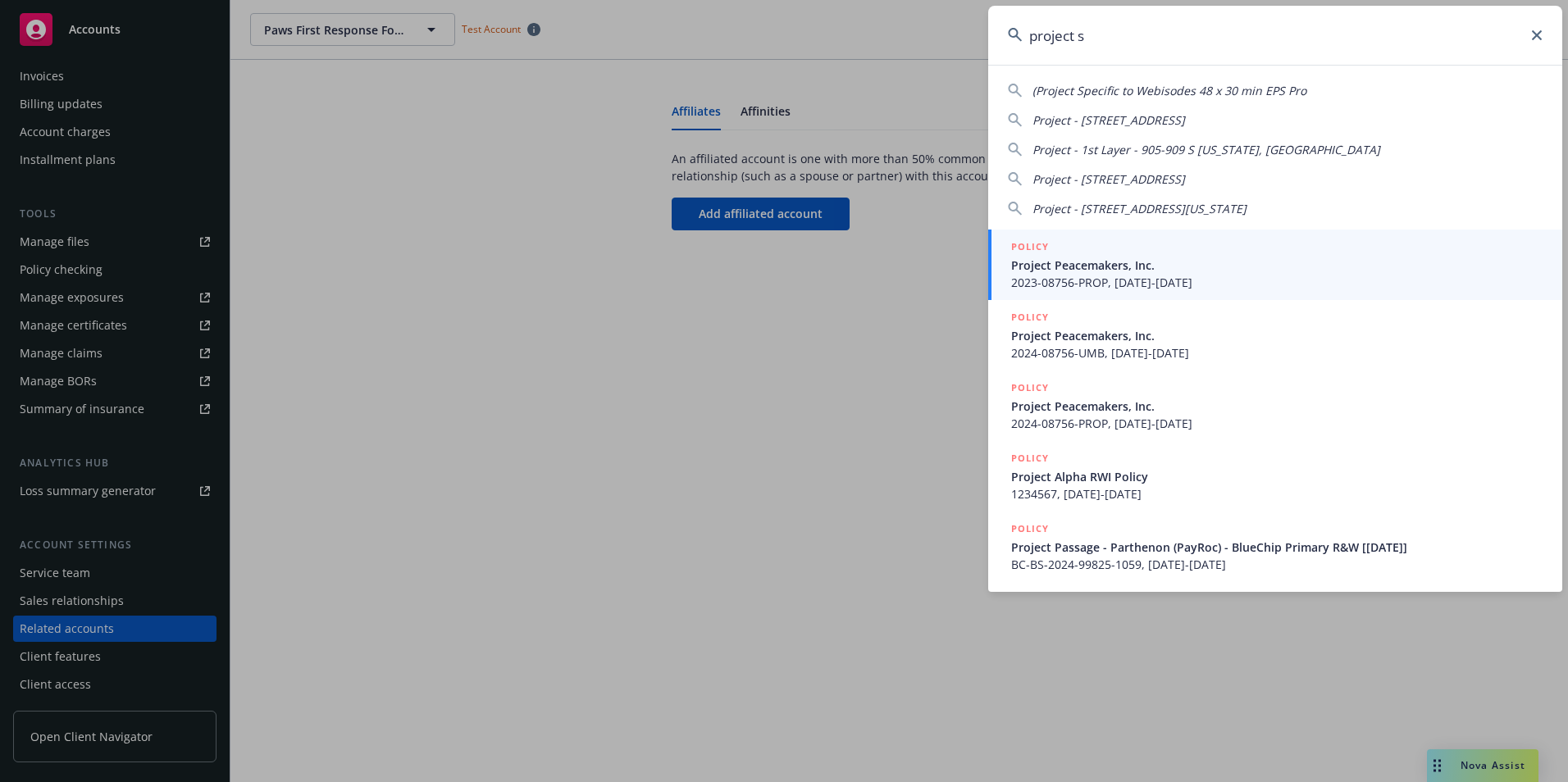
click at [1105, 35] on input "project s" at bounding box center [1275, 35] width 574 height 59
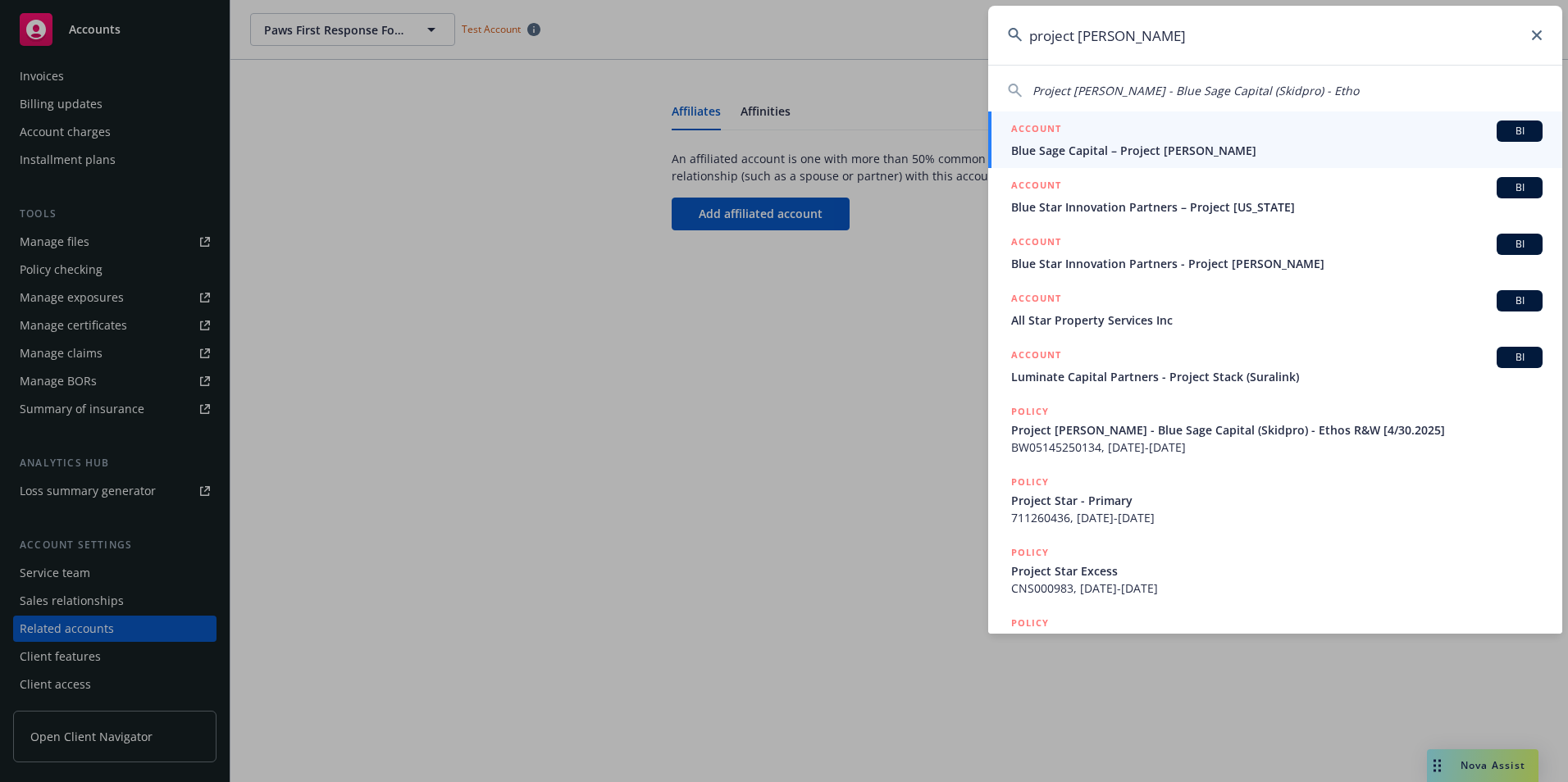
type input "project [PERSON_NAME]"
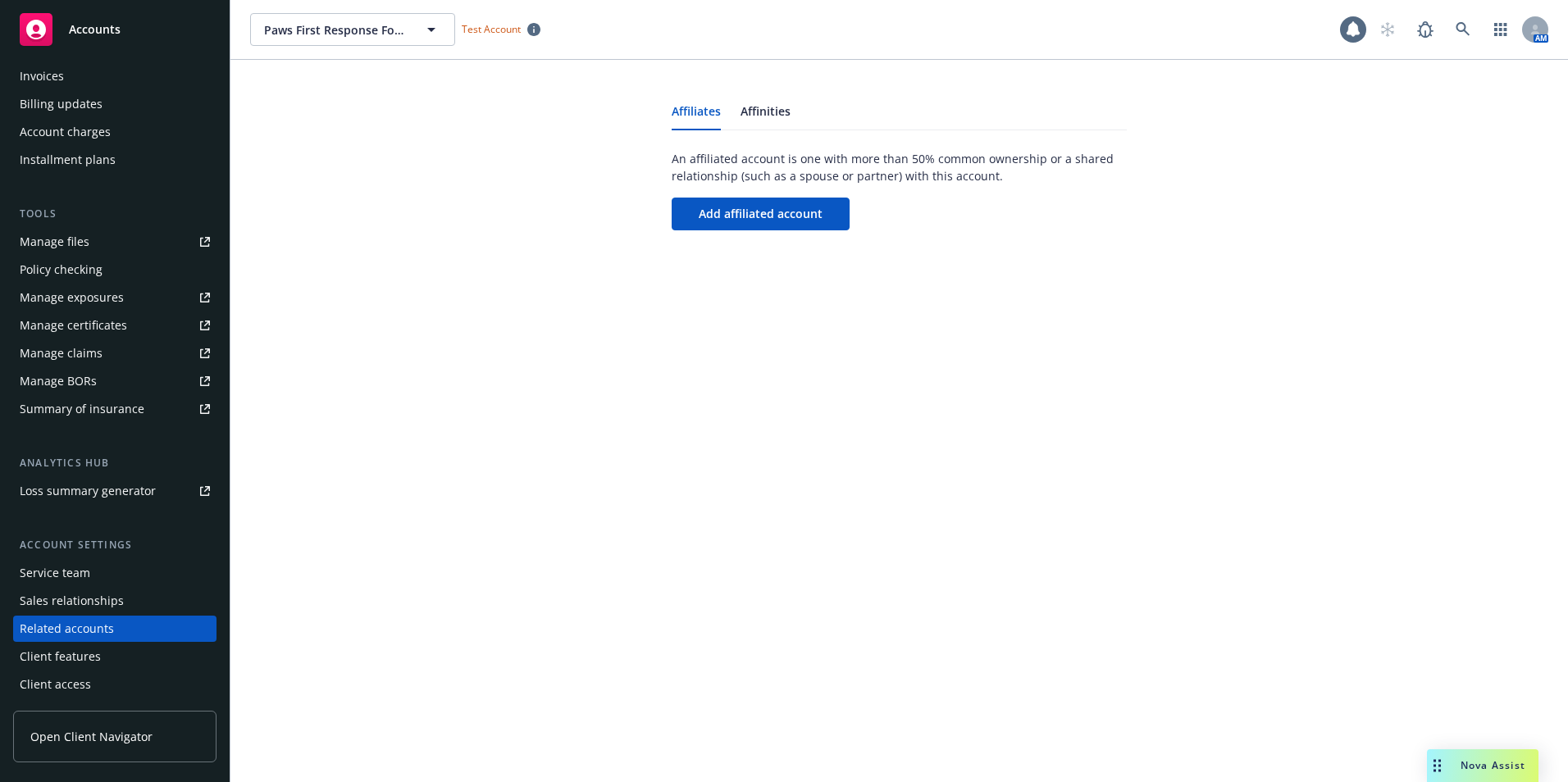
scroll to position [0, 0]
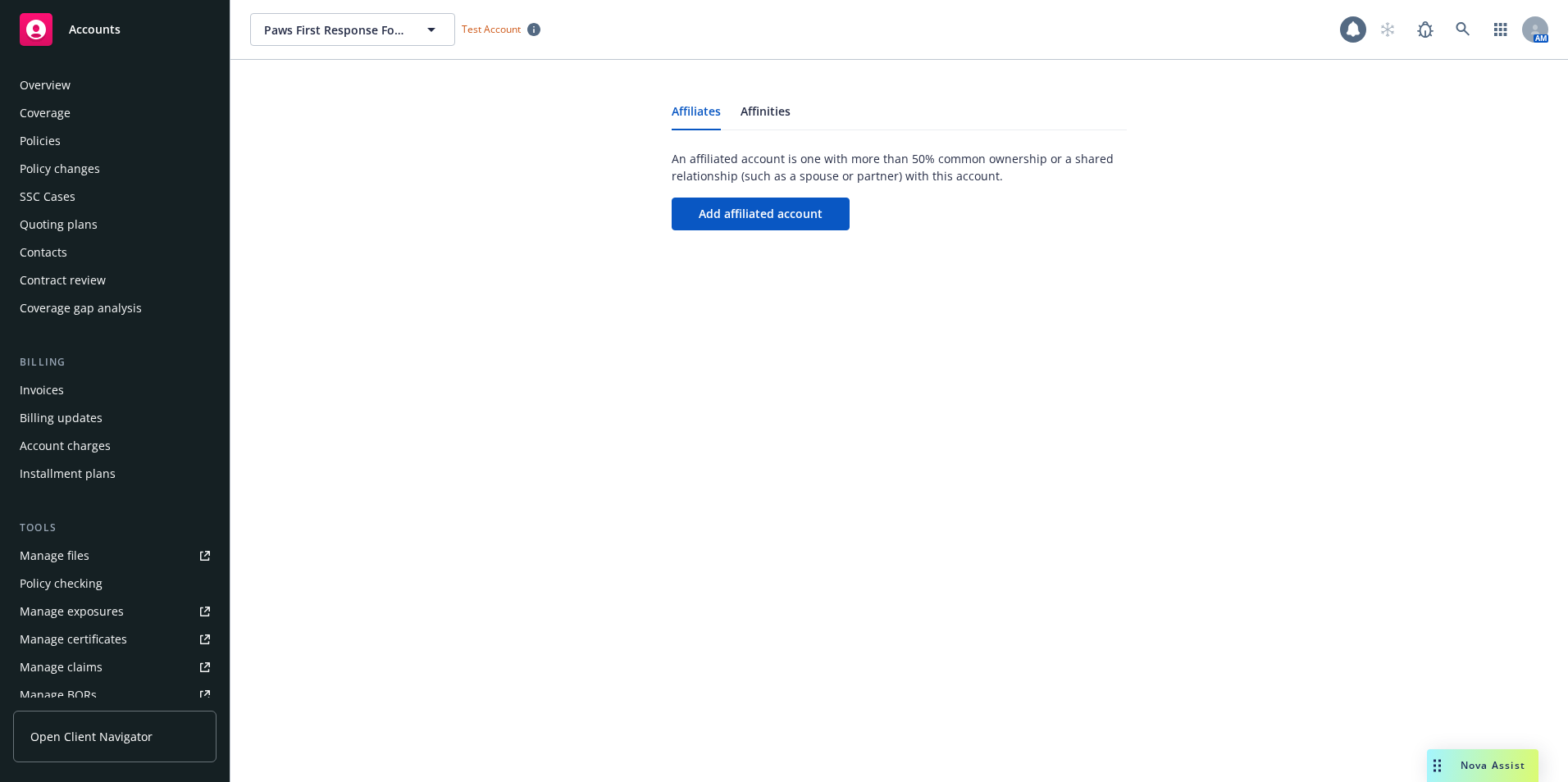
click at [79, 91] on div "Overview" at bounding box center [115, 85] width 190 height 26
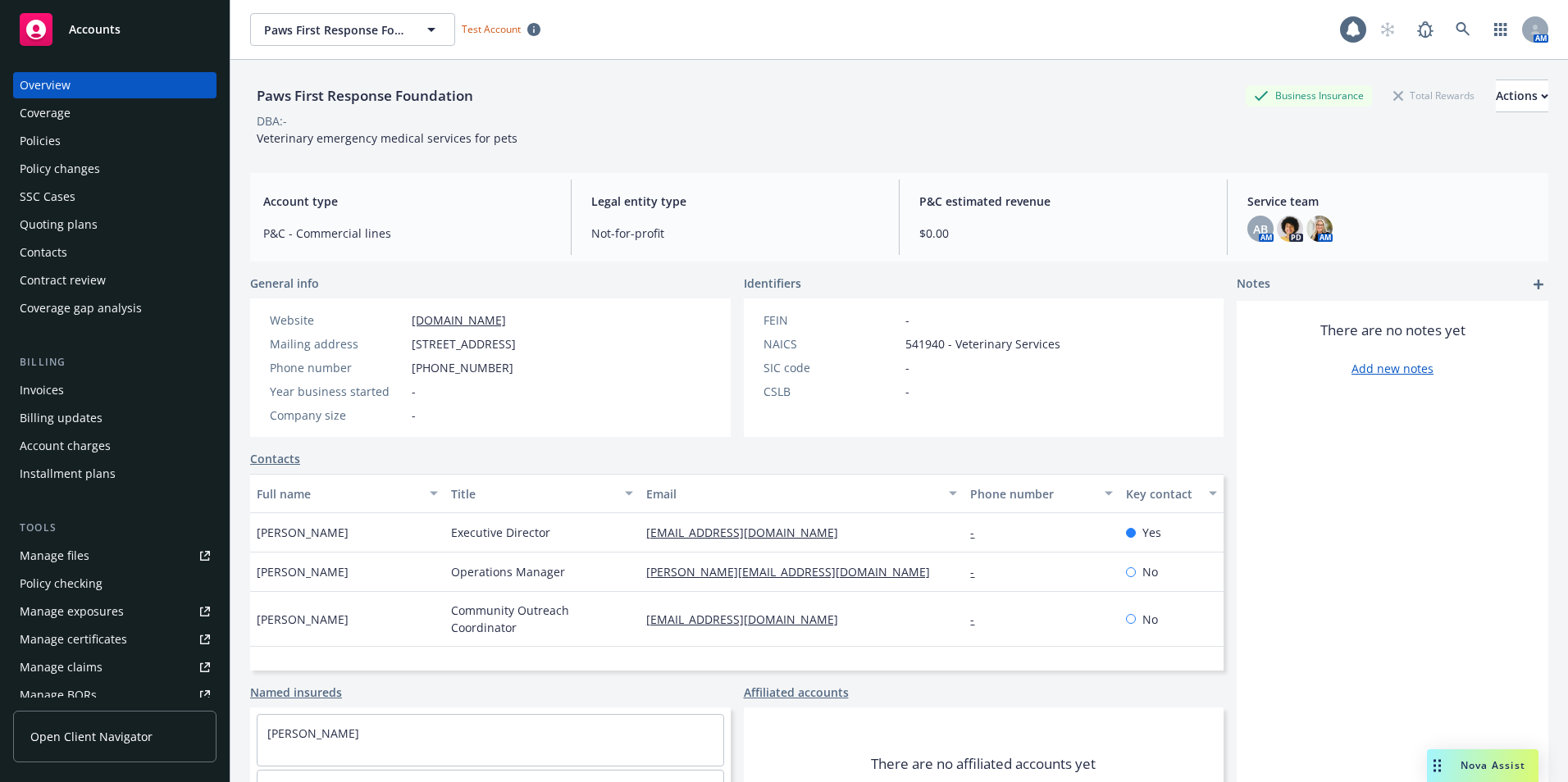
click at [53, 107] on div "Coverage" at bounding box center [45, 113] width 51 height 26
click at [41, 37] on icon at bounding box center [36, 29] width 33 height 33
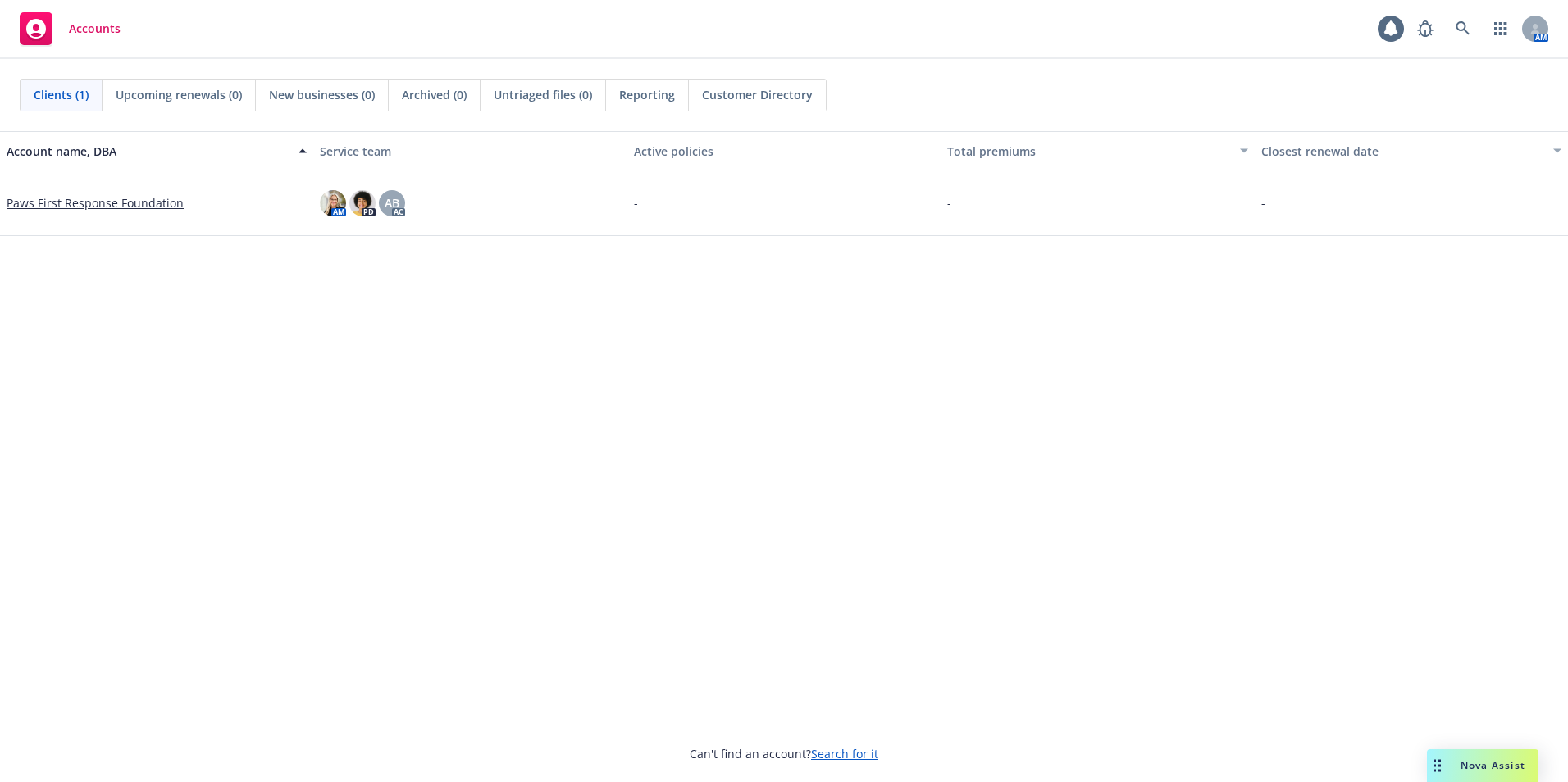
click at [181, 87] on span "Upcoming renewals (0)" at bounding box center [179, 95] width 126 height 17
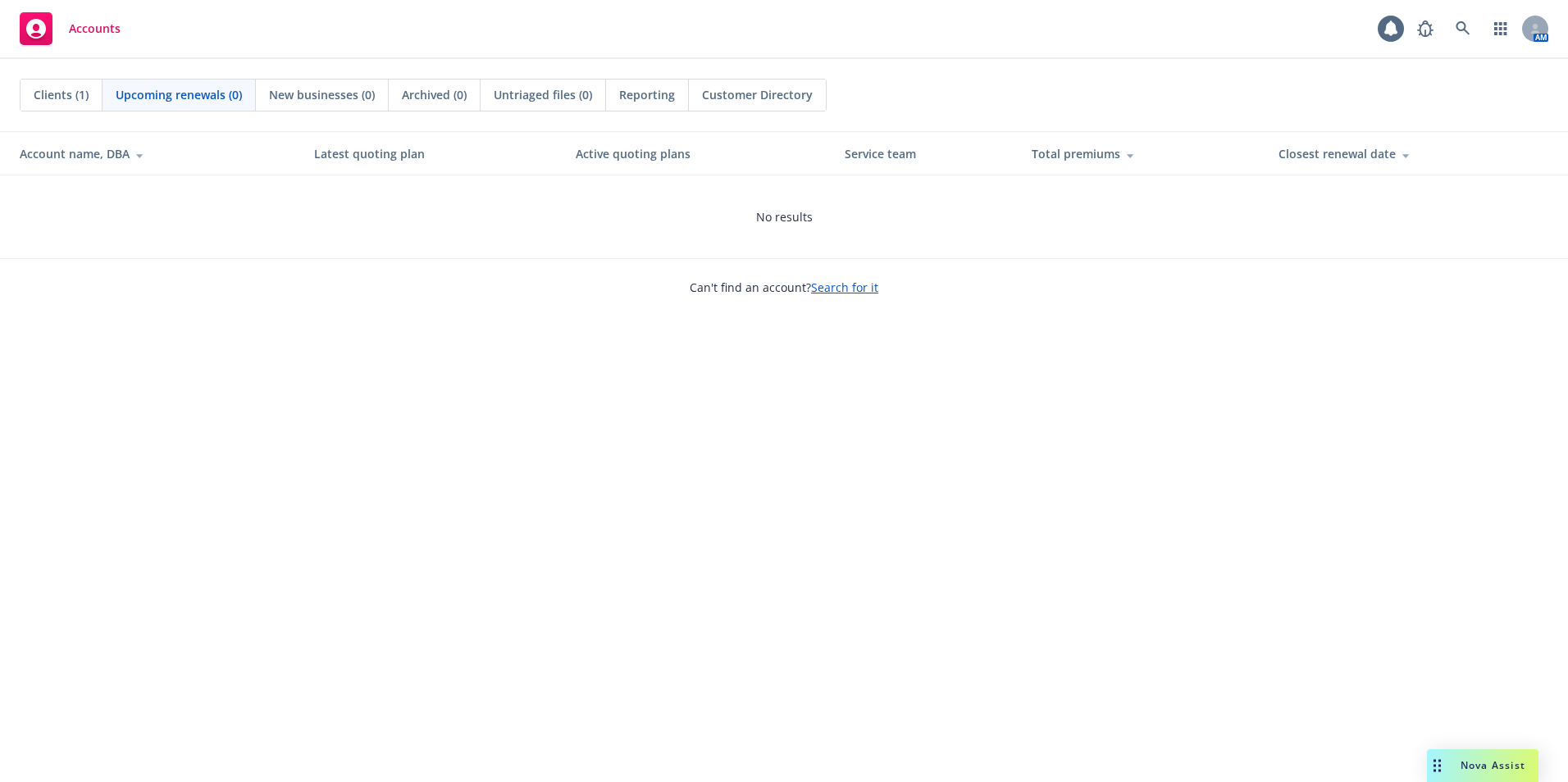
click at [39, 98] on span "Clients (1)" at bounding box center [61, 95] width 55 height 17
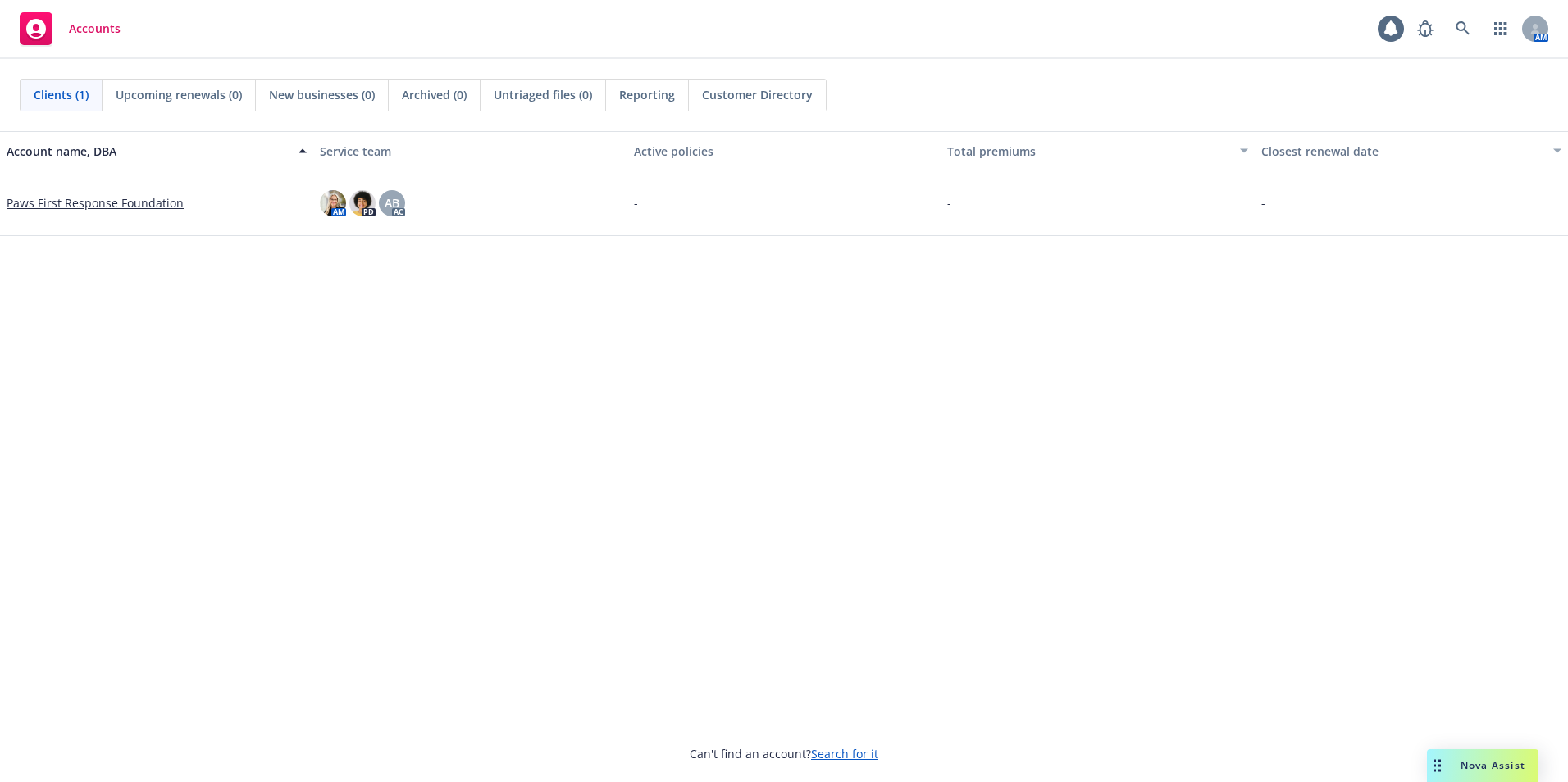
click at [69, 208] on link "Paws First Response Foundation" at bounding box center [95, 203] width 177 height 17
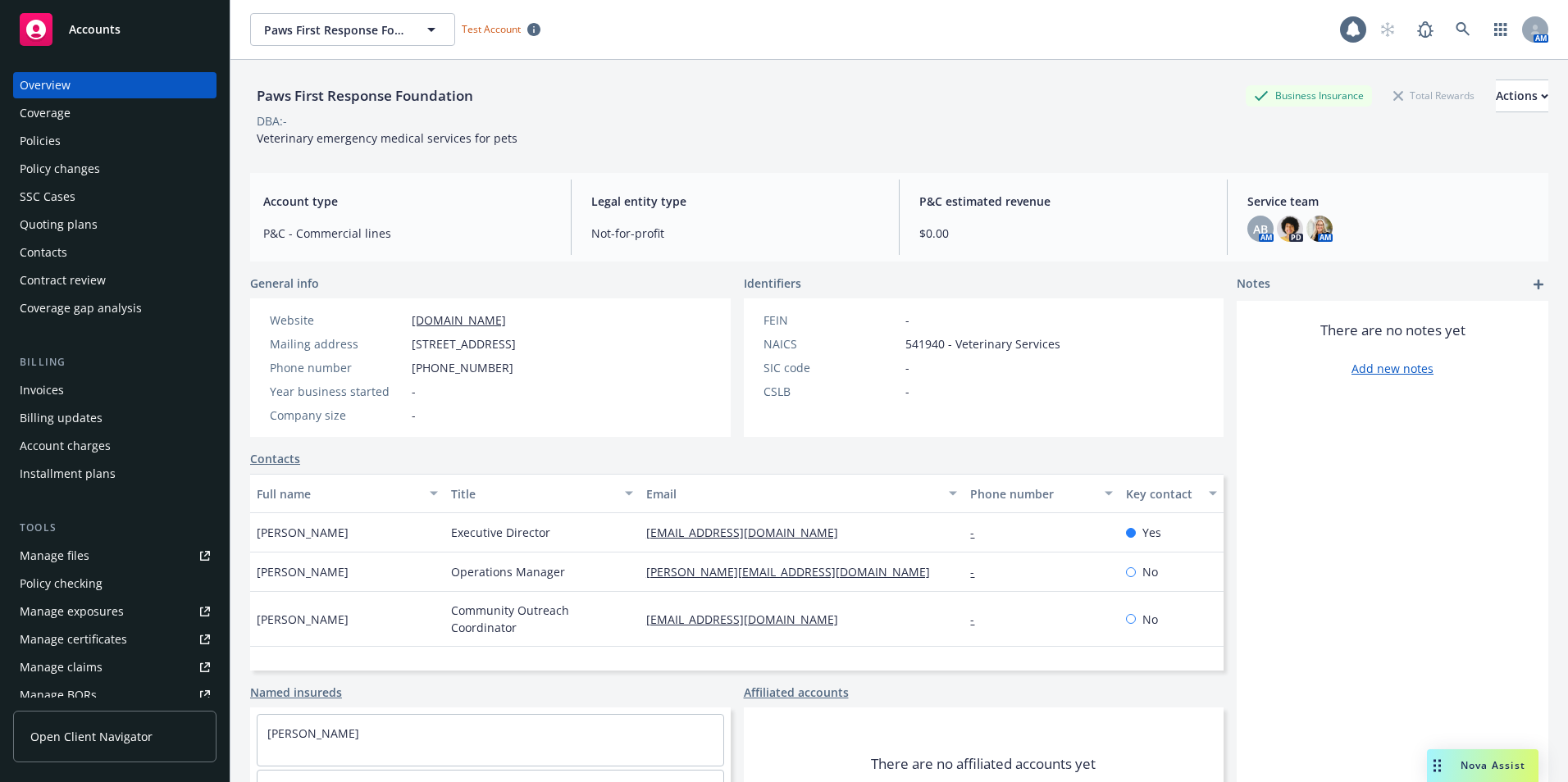
click at [81, 231] on div "Quoting plans" at bounding box center [59, 225] width 78 height 26
